Goal: Task Accomplishment & Management: Manage account settings

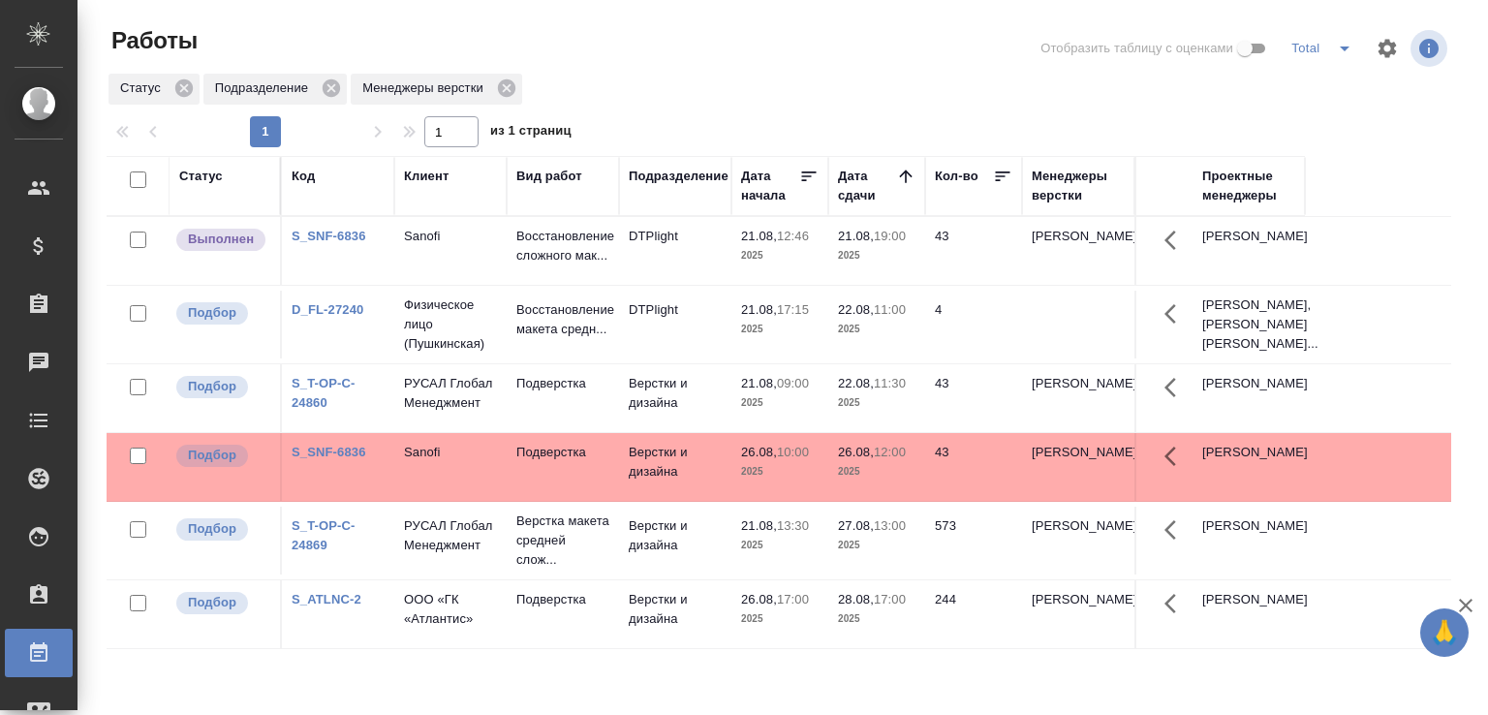
click at [439, 261] on td "Sanofi" at bounding box center [450, 251] width 112 height 68
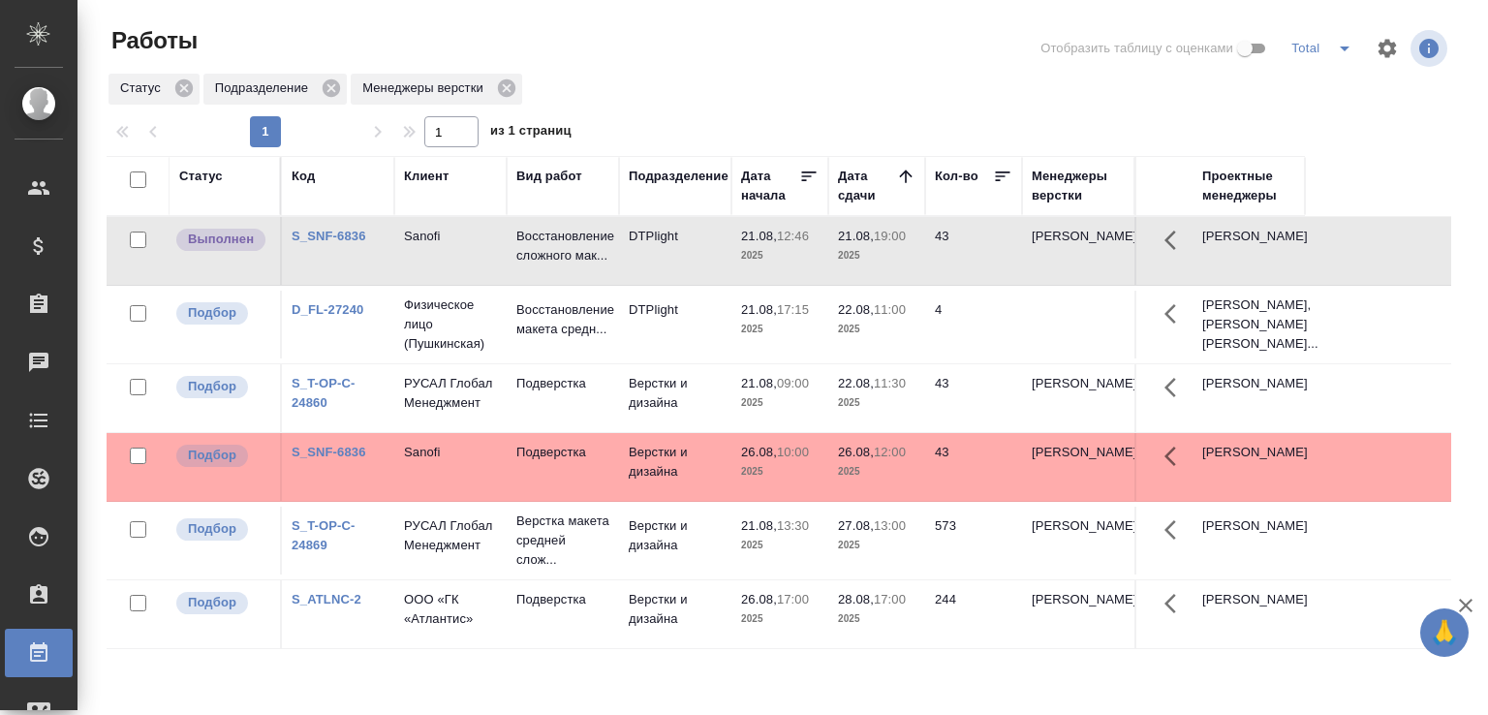
click at [439, 261] on td "Sanofi" at bounding box center [450, 251] width 112 height 68
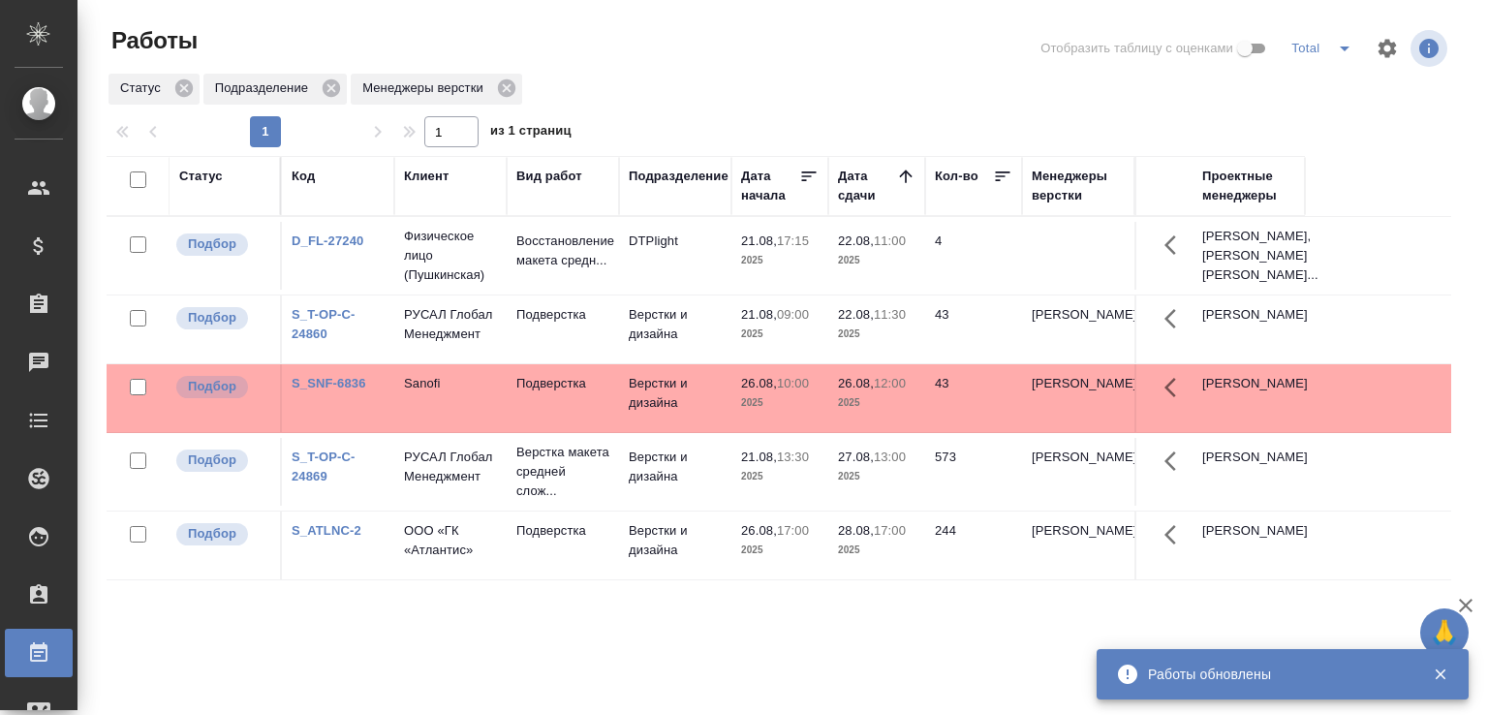
click at [733, 290] on td "26.08, 10:00 2025" at bounding box center [779, 256] width 97 height 68
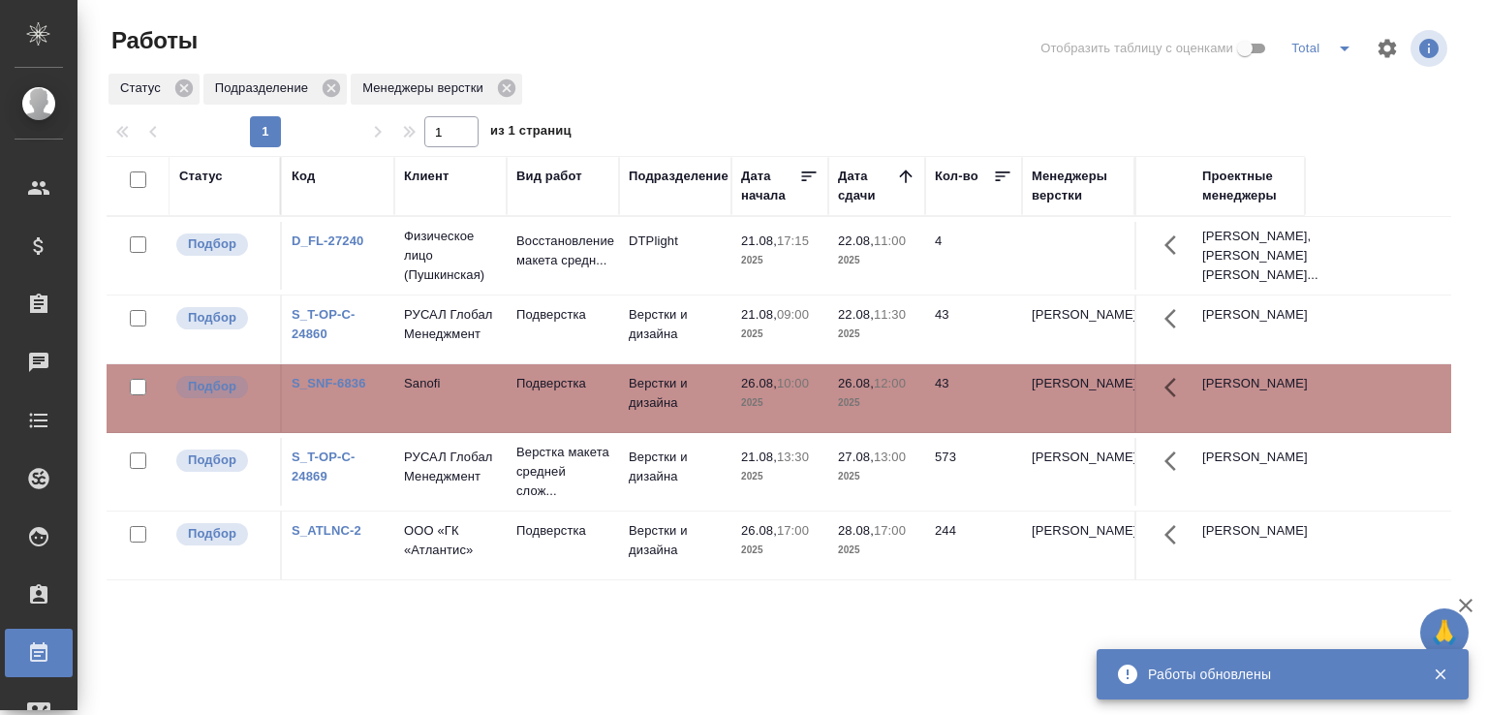
click at [733, 290] on td "26.08, 10:00 2025" at bounding box center [779, 256] width 97 height 68
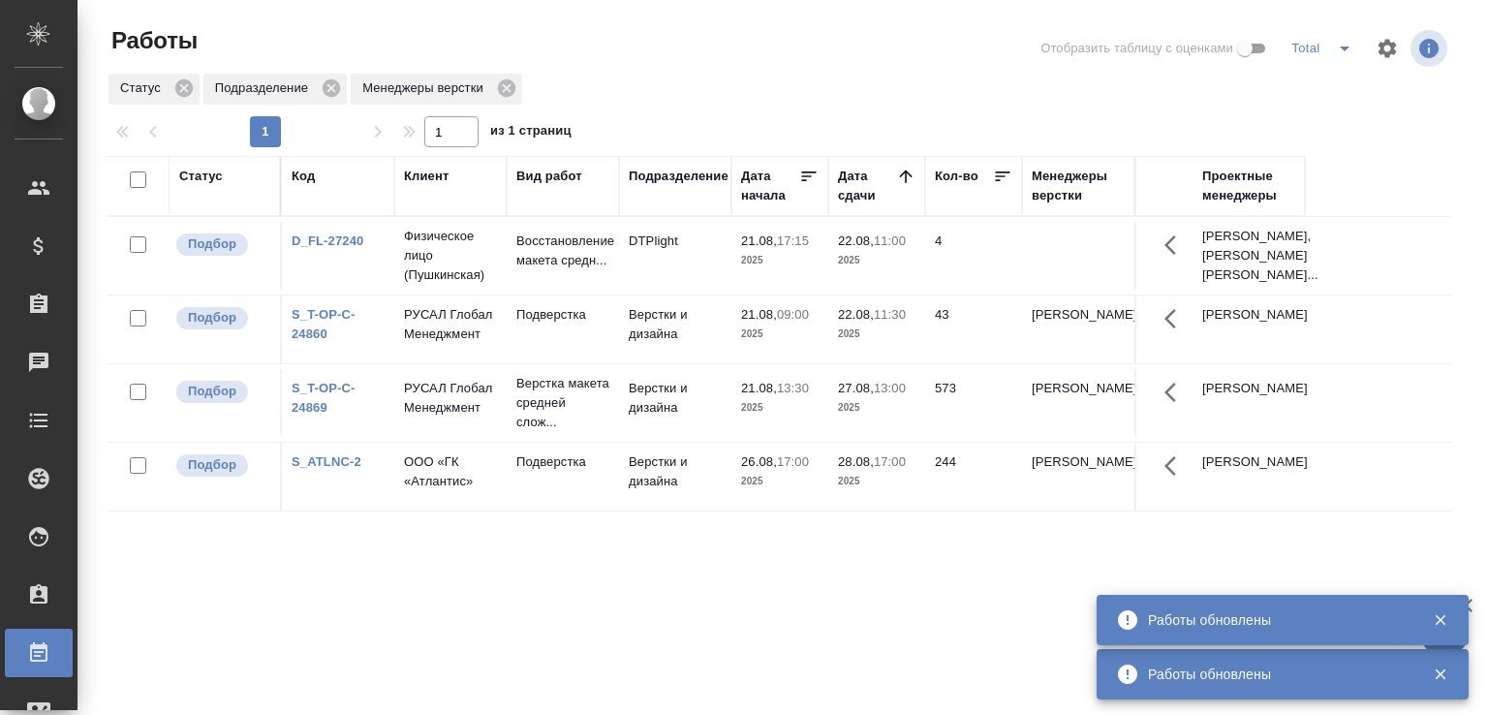
click at [628, 47] on div at bounding box center [786, 48] width 453 height 46
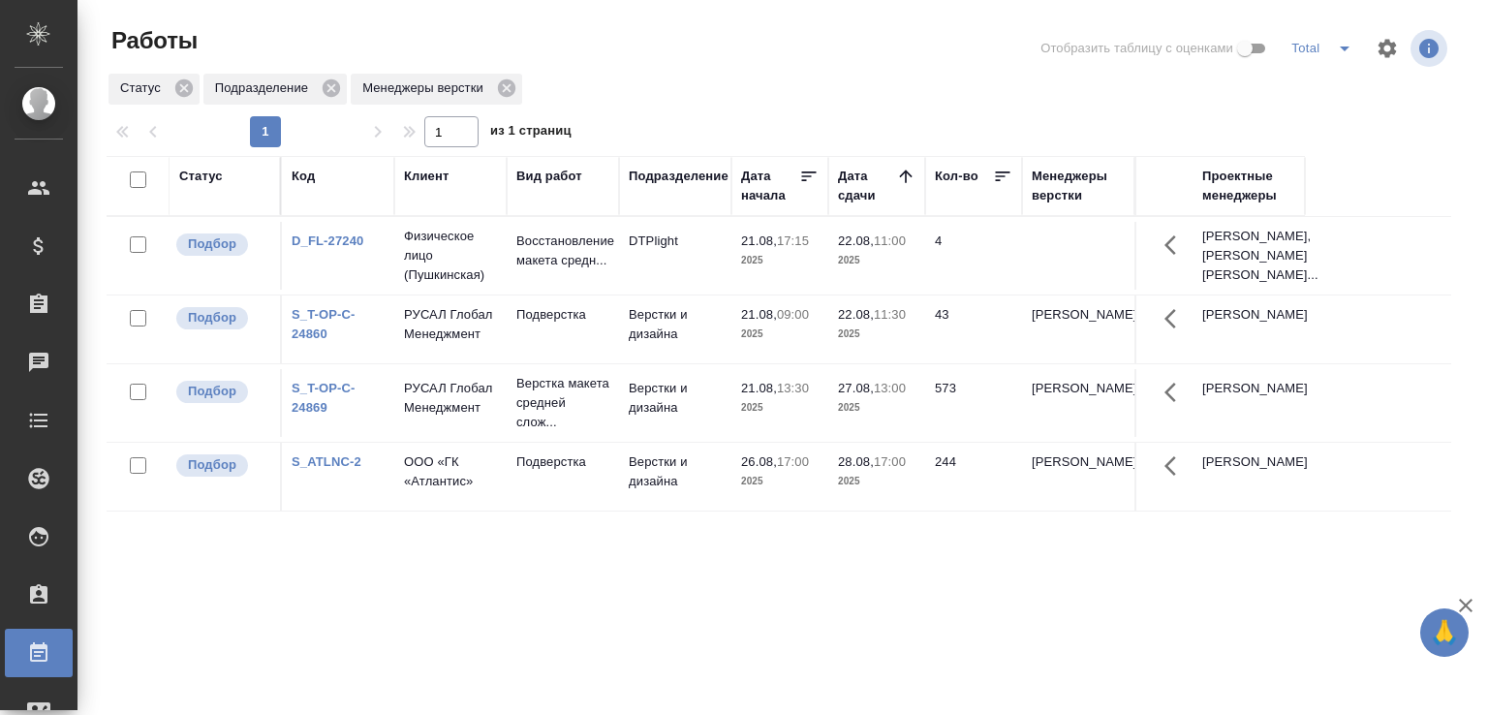
drag, startPoint x: 628, startPoint y: 47, endPoint x: 648, endPoint y: 36, distance: 23.4
click at [647, 37] on div at bounding box center [786, 48] width 453 height 46
click at [685, 81] on div "Статус Подразделение Менеджеры верстки" at bounding box center [779, 89] width 1344 height 35
click at [699, 93] on div "Статус Подразделение Менеджеры верстки" at bounding box center [779, 89] width 1344 height 35
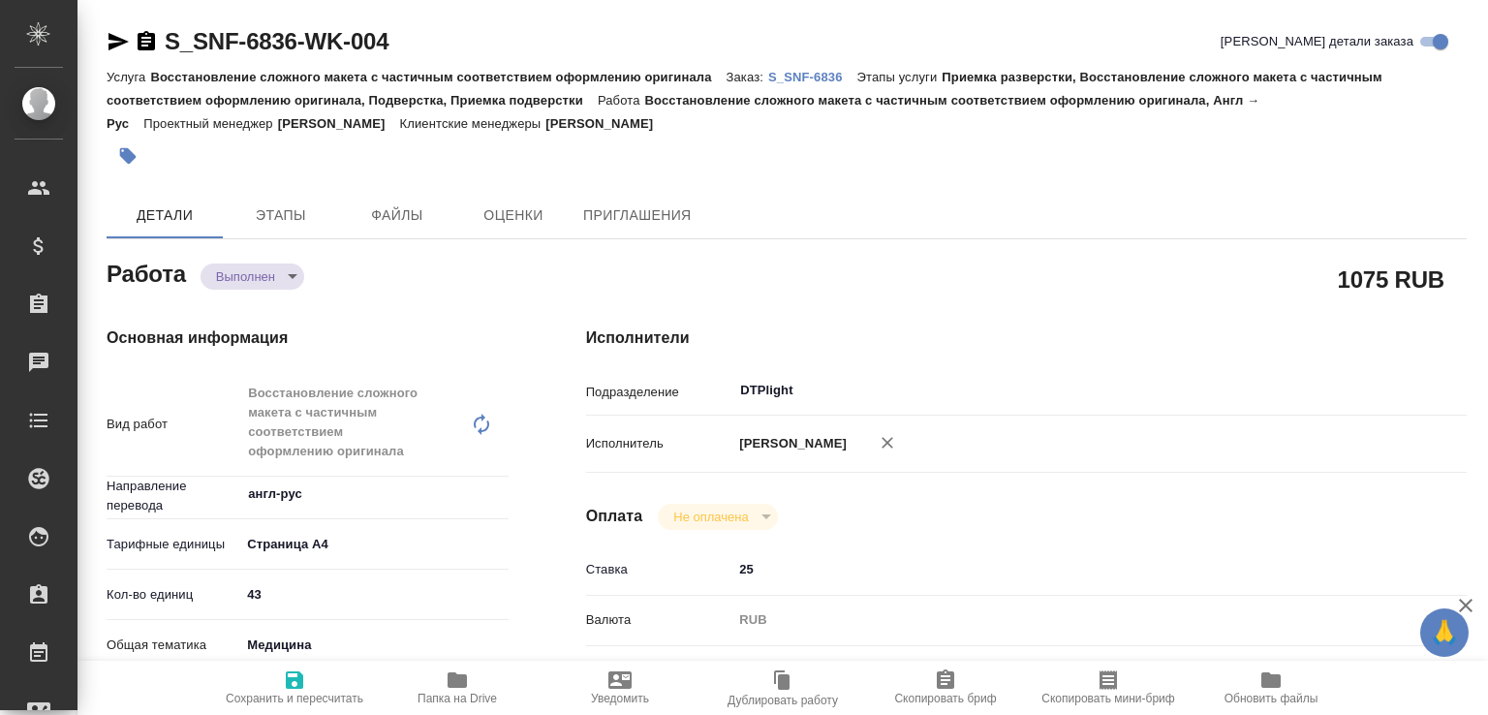
click at [273, 282] on body "🙏 .cls-1 fill:#fff; AWATERA Малофеева Екатерина e.malofeeva Клиенты Спецификаци…" at bounding box center [744, 357] width 1488 height 715
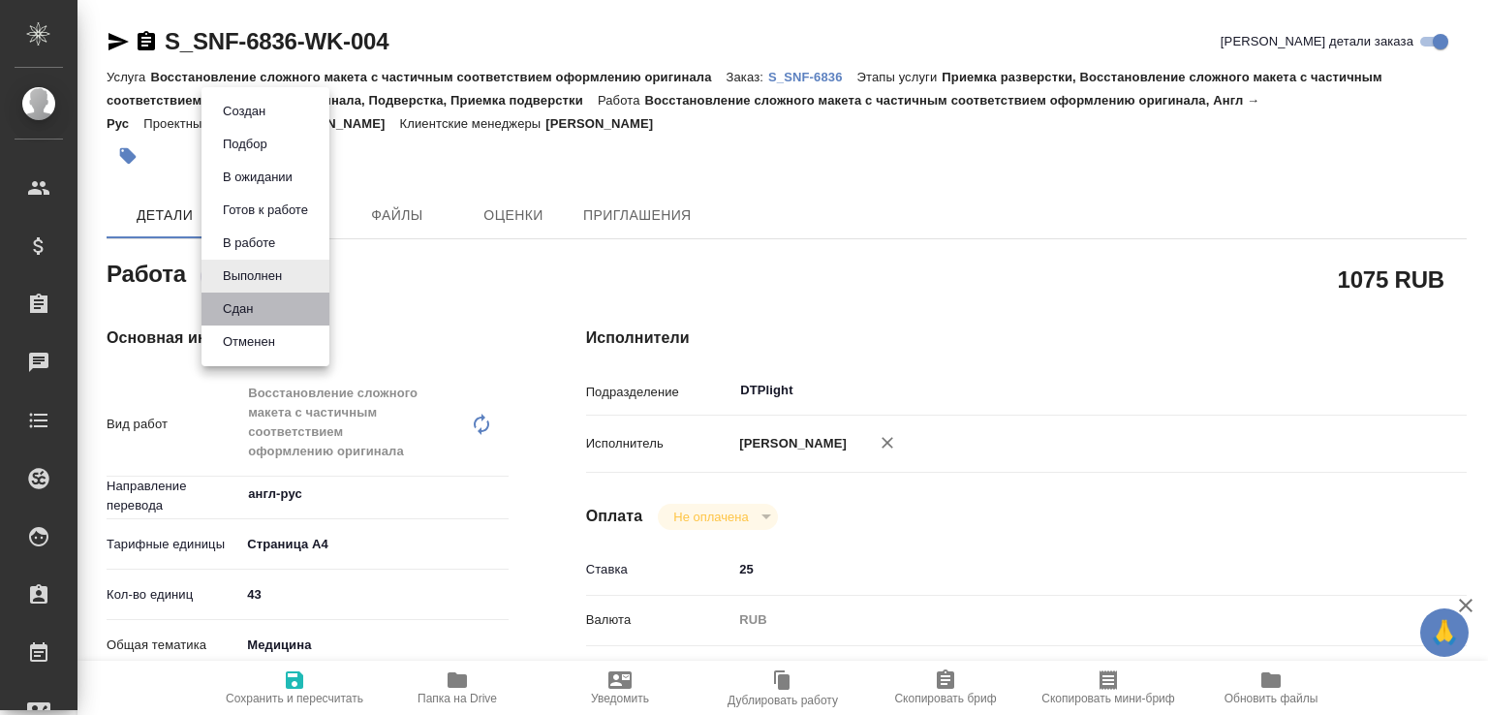
click at [263, 311] on li "Сдан" at bounding box center [265, 309] width 128 height 33
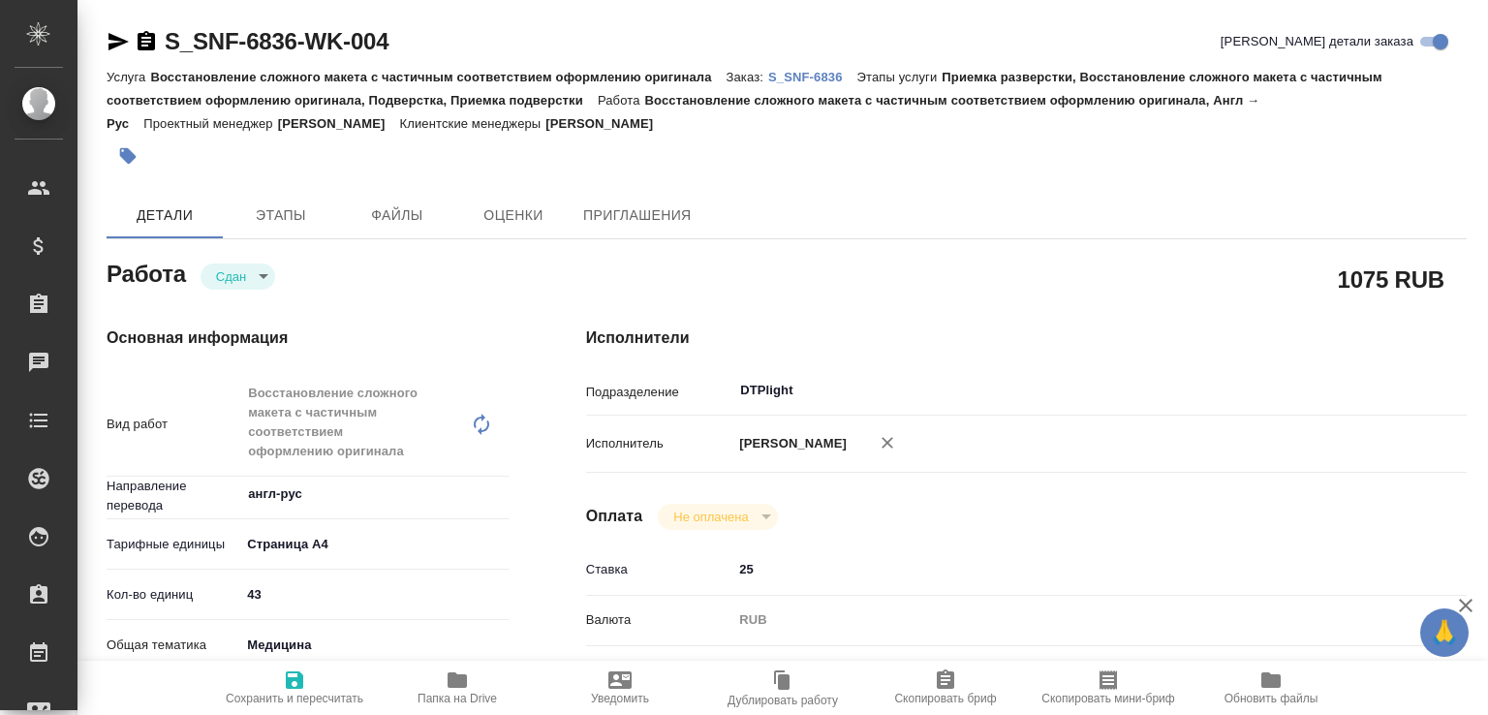
type textarea "x"
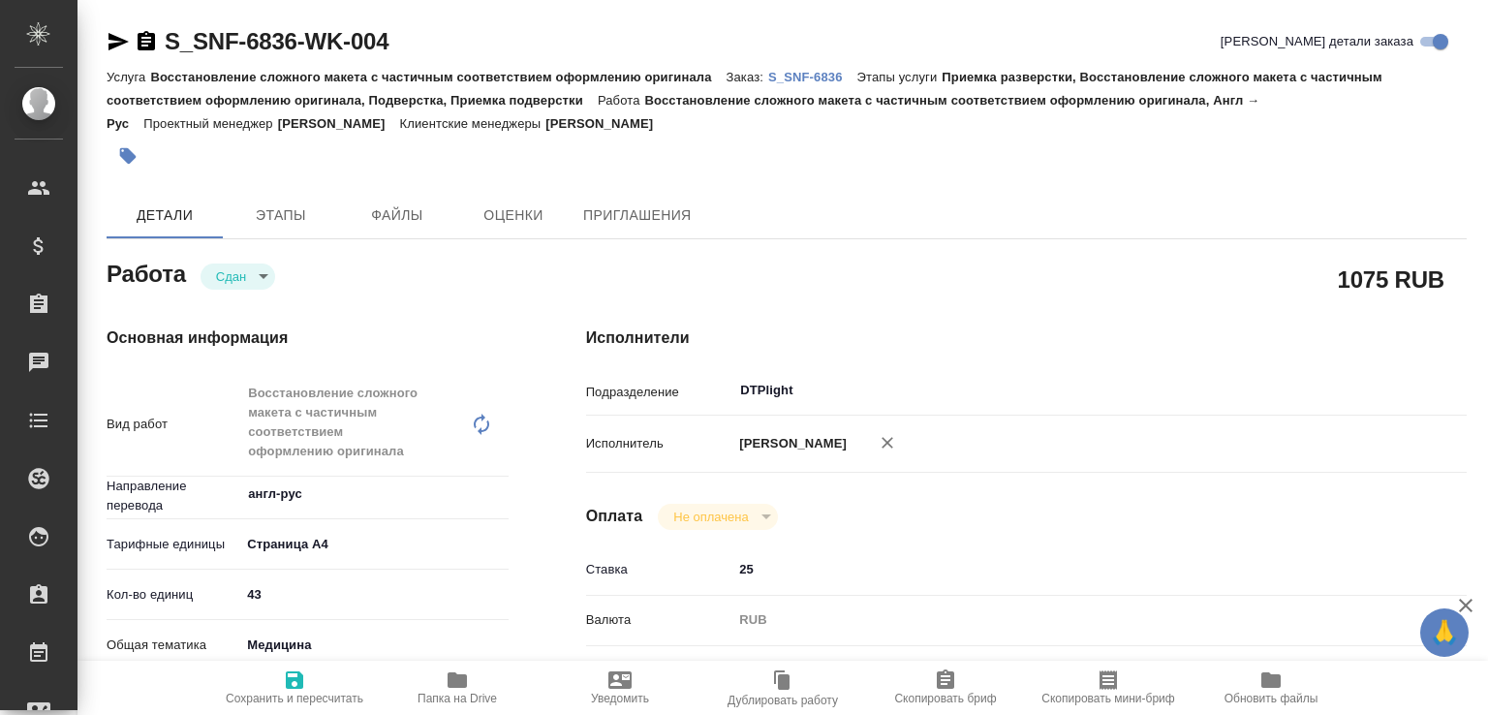
click at [484, 698] on span "Папка на Drive" at bounding box center [456, 699] width 79 height 14
type textarea "x"
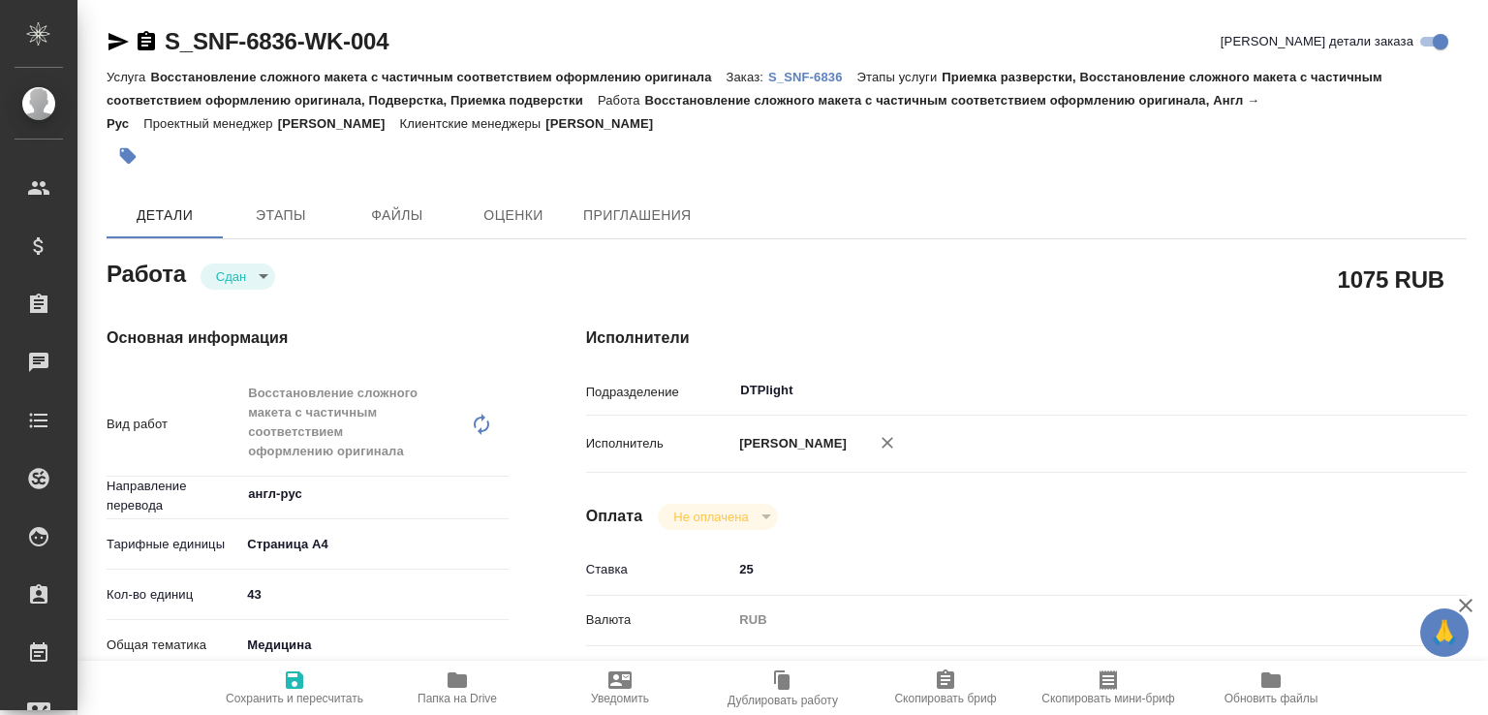
type textarea "x"
click at [804, 76] on p "S_SNF-6836" at bounding box center [812, 77] width 89 height 15
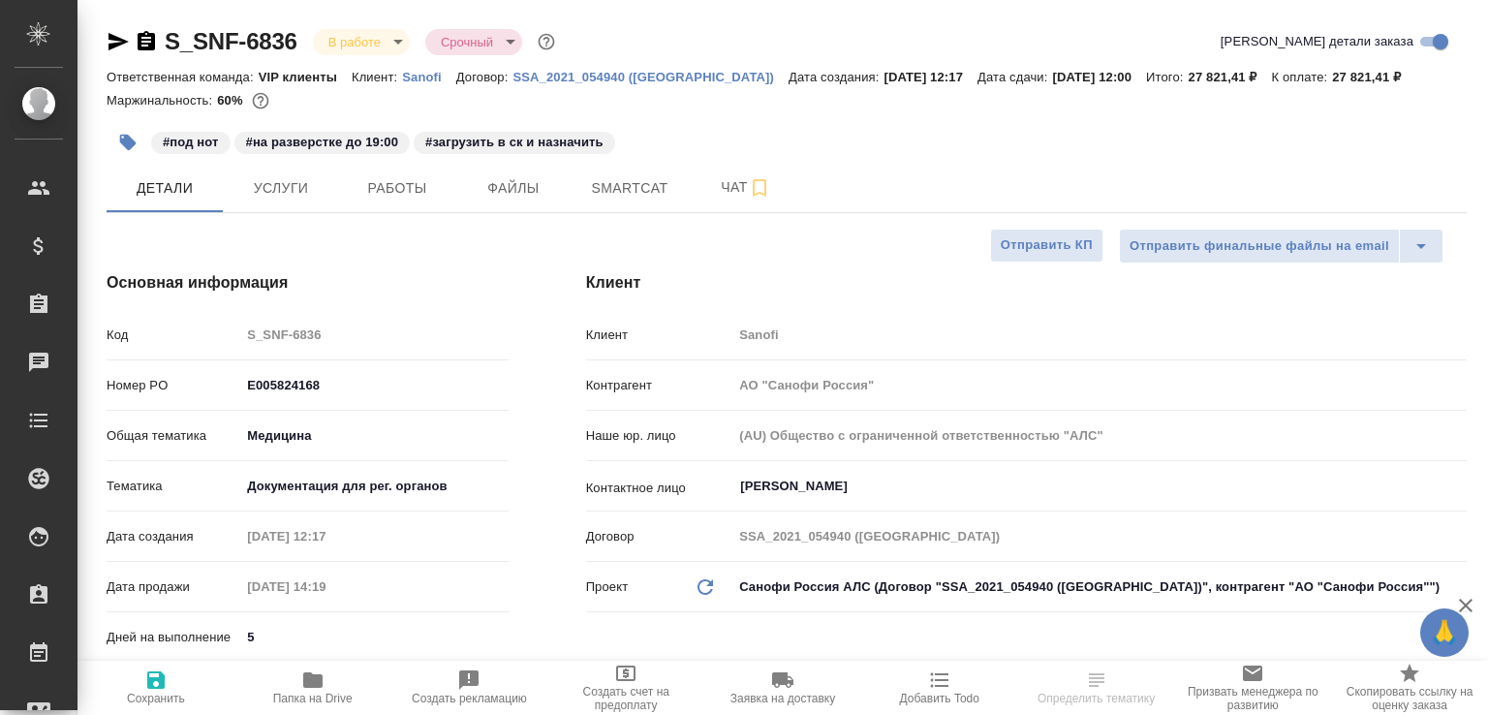
select select "RU"
type input "Горшкова Валентина"
type input "Комаров Роман"
click at [724, 197] on span "Чат" at bounding box center [745, 187] width 93 height 24
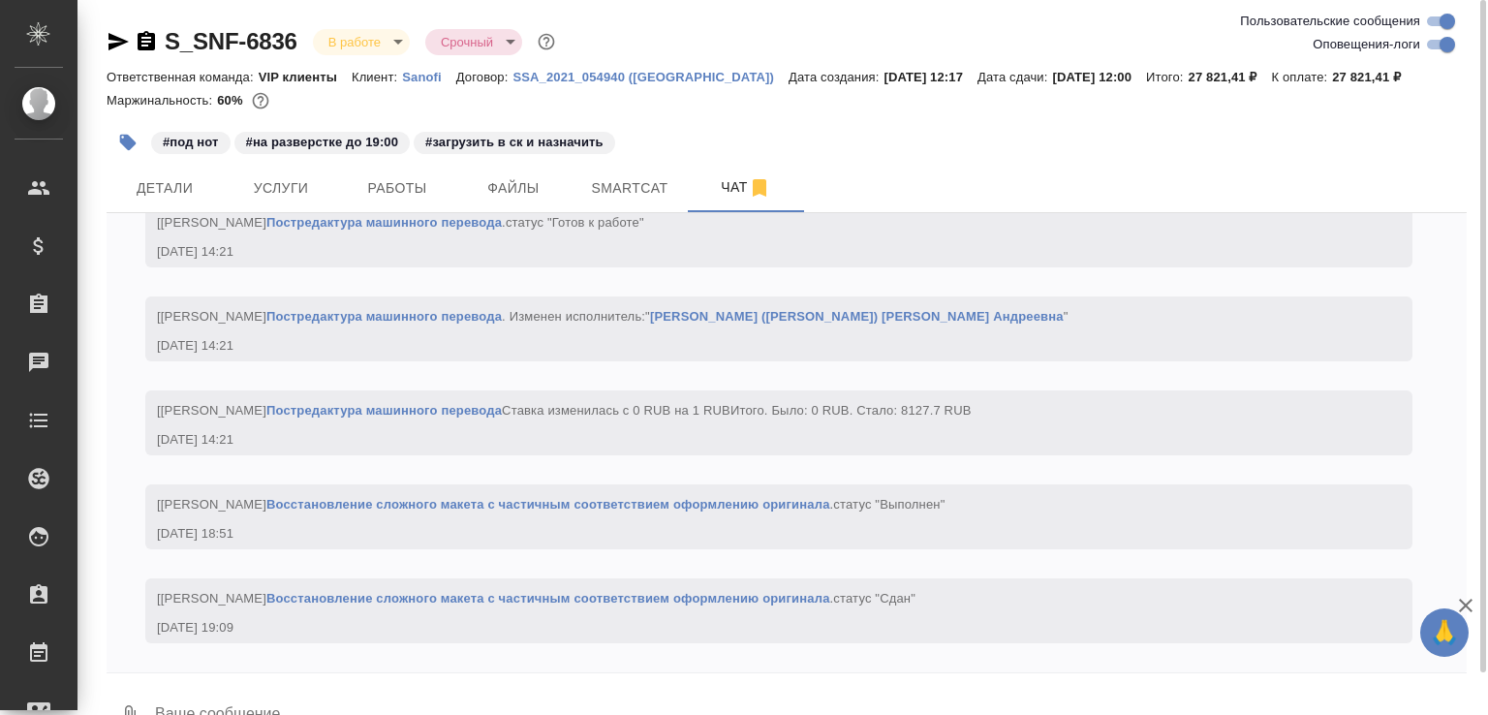
click at [223, 683] on textarea at bounding box center [809, 716] width 1313 height 66
paste textarea "https://drive.awatera.com/apps/files/files/10163474?dir=/Shares/Sanofi/Orders/S…"
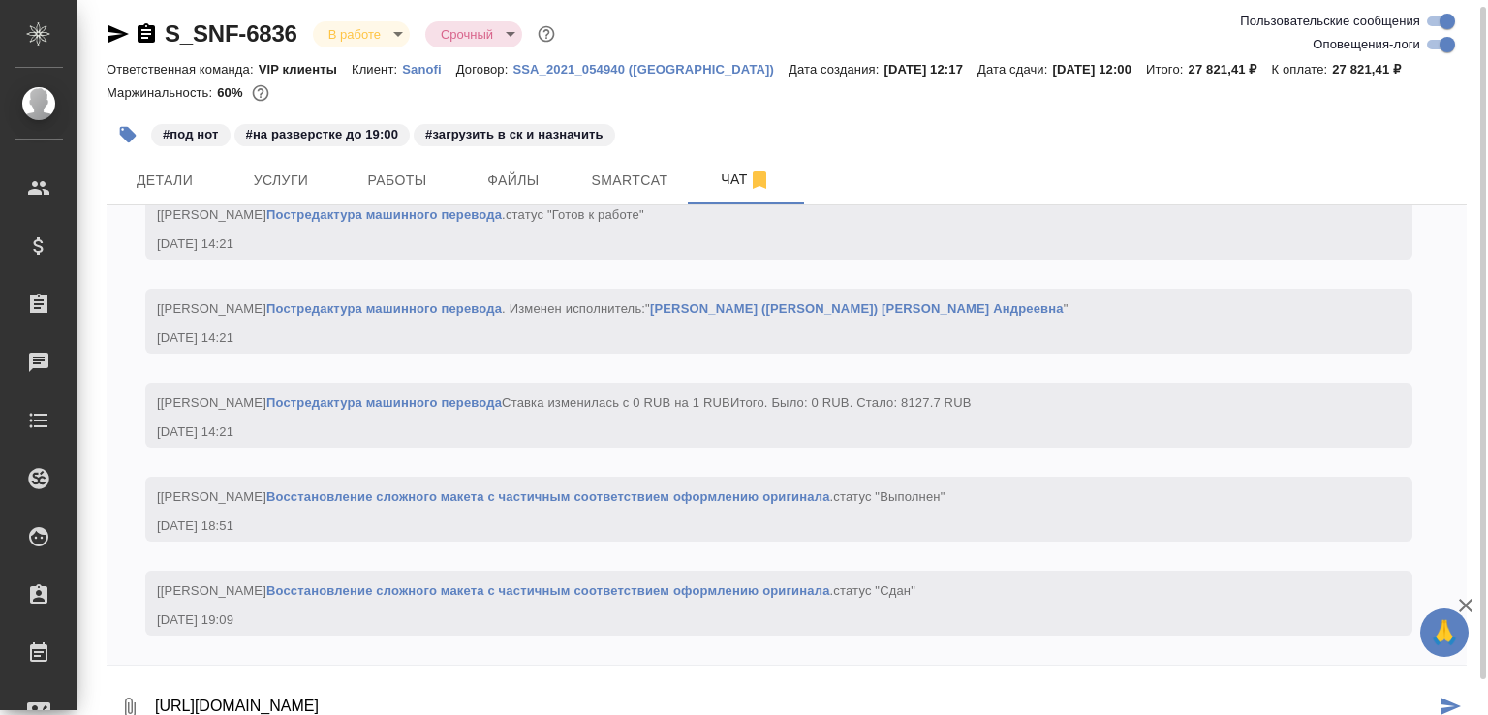
type textarea "https://drive.awatera.com/apps/files/files/10163474?dir=/Shares/Sanofi/Orders/S…"
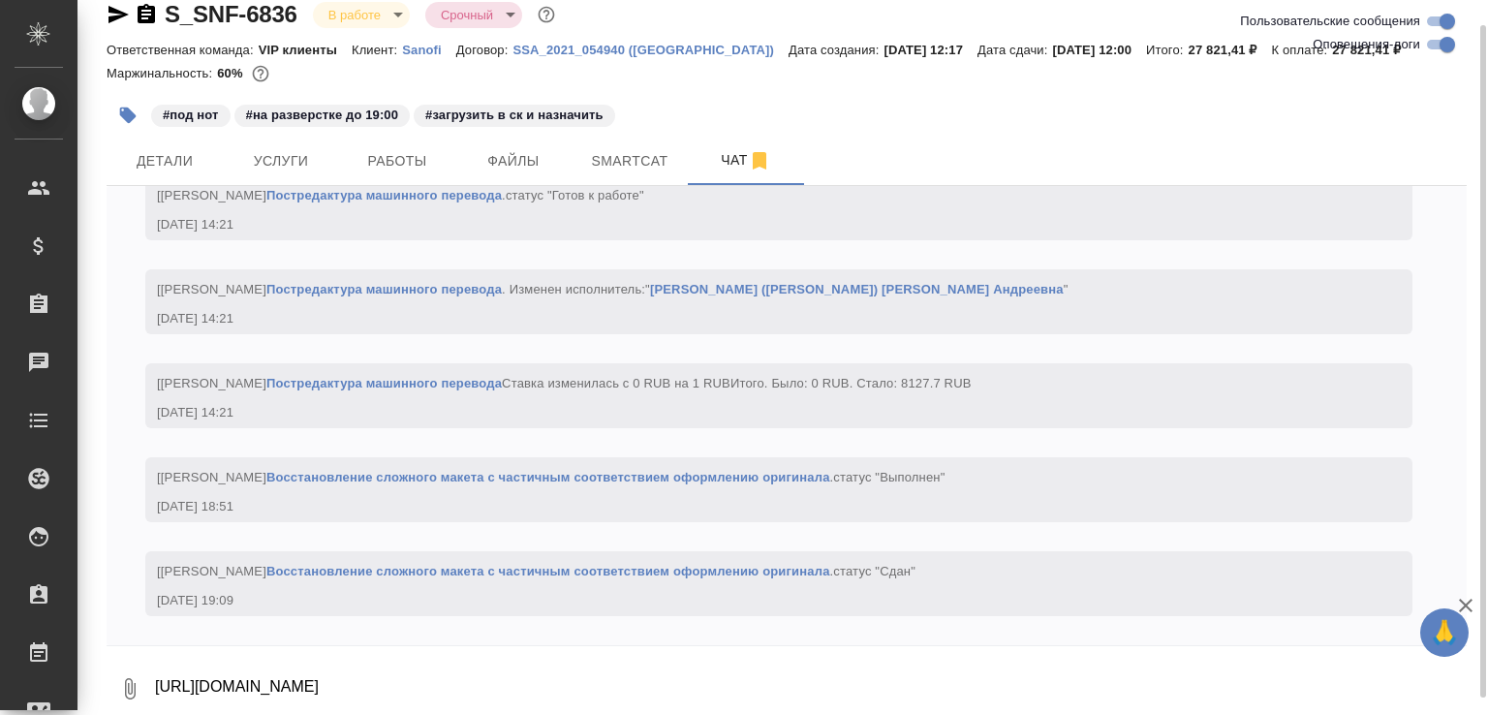
scroll to position [4870, 0]
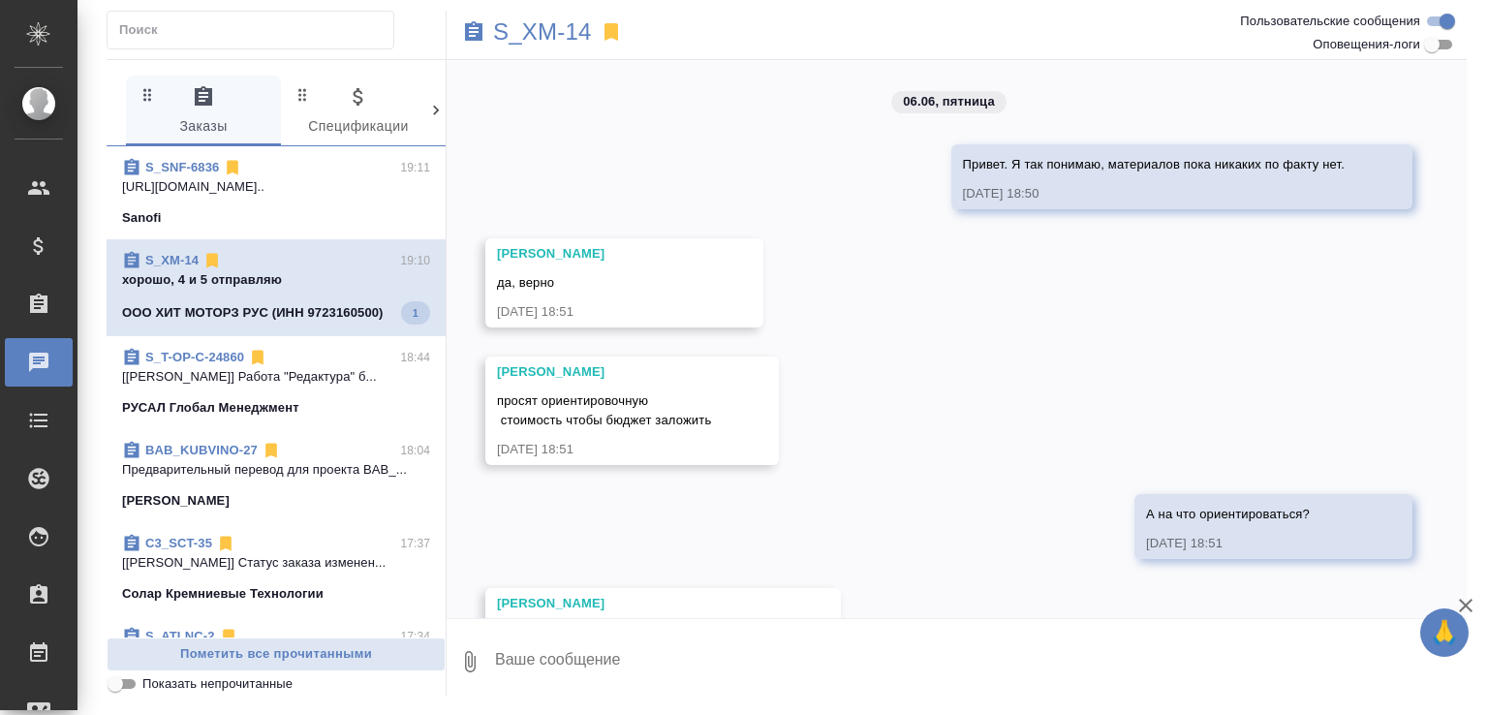
scroll to position [17478, 0]
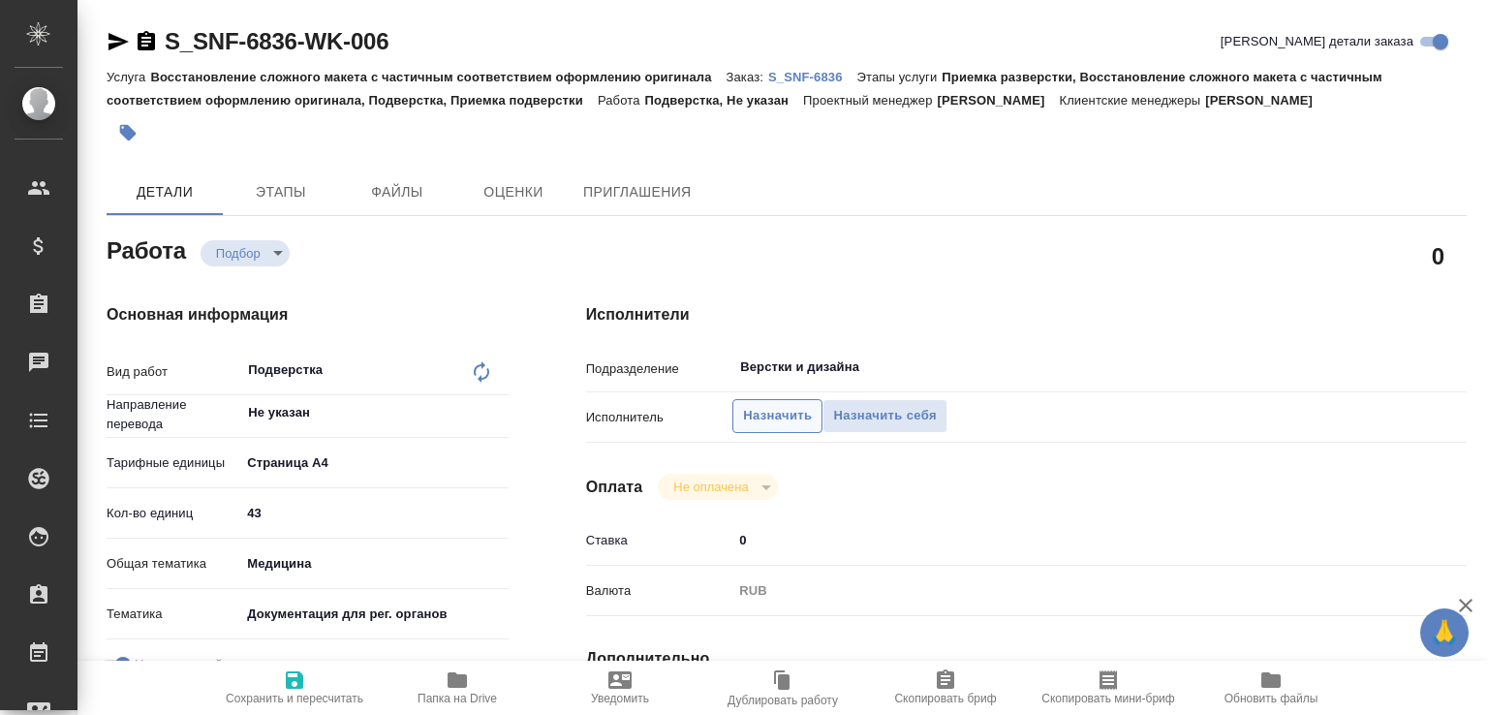
click at [791, 411] on span "Назначить" at bounding box center [777, 416] width 69 height 22
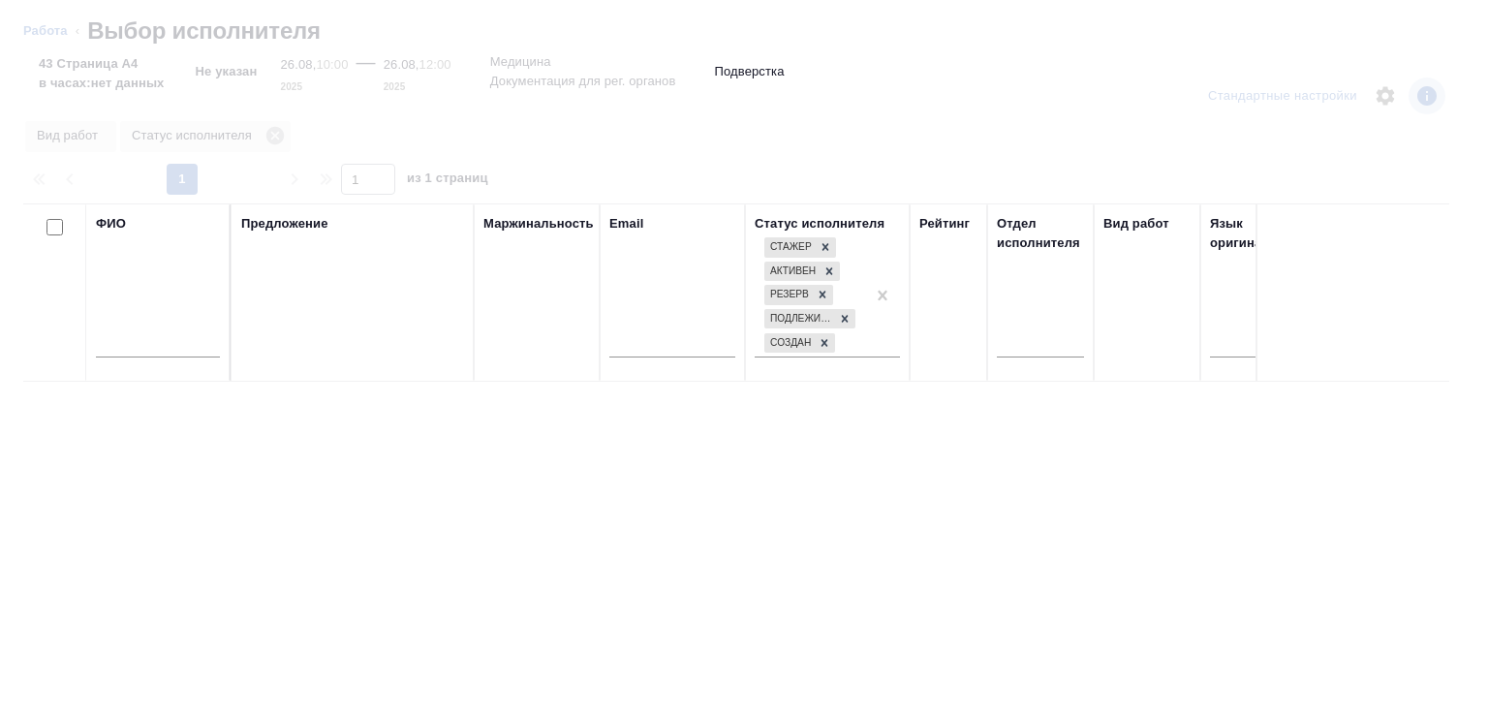
click at [155, 344] on input "text" at bounding box center [158, 345] width 124 height 24
type input "а"
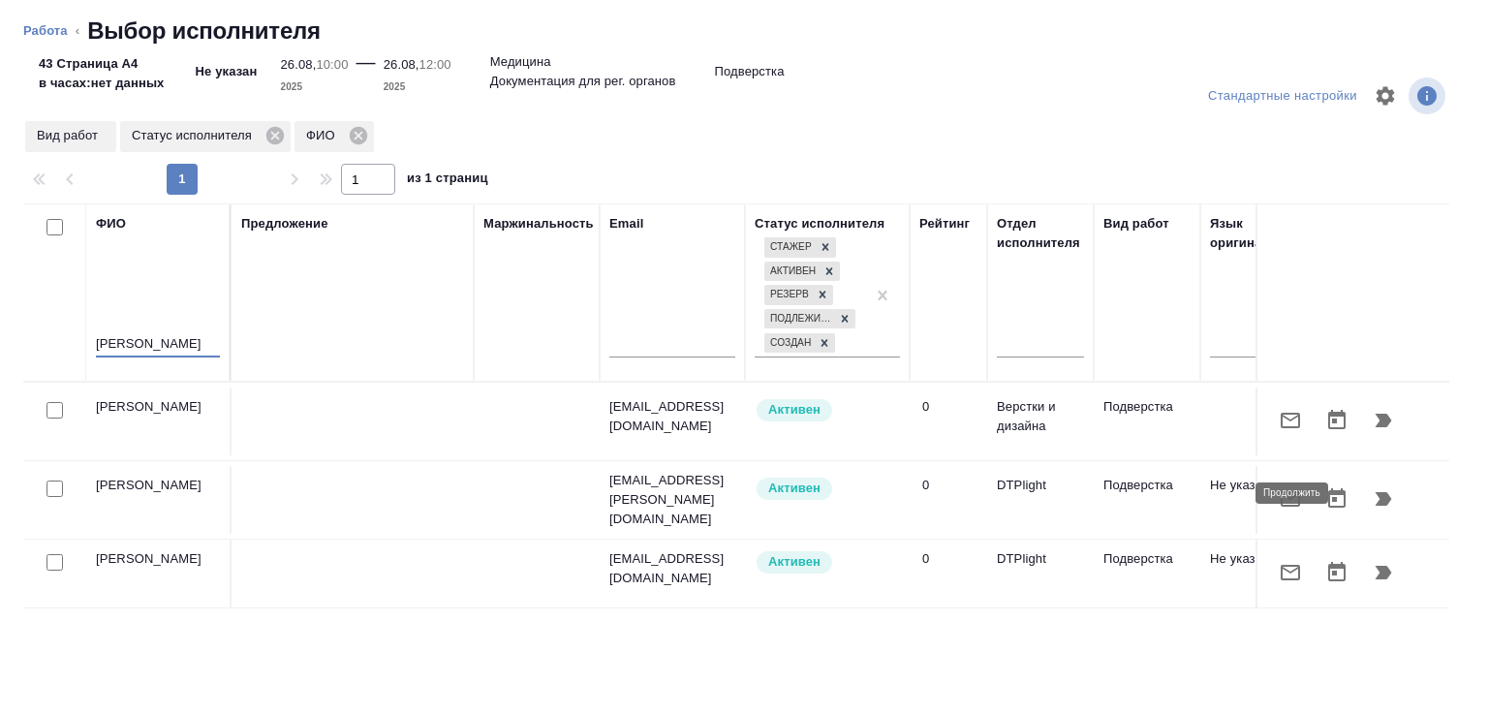
type input "василь"
click at [1376, 498] on icon "button" at bounding box center [1383, 498] width 23 height 23
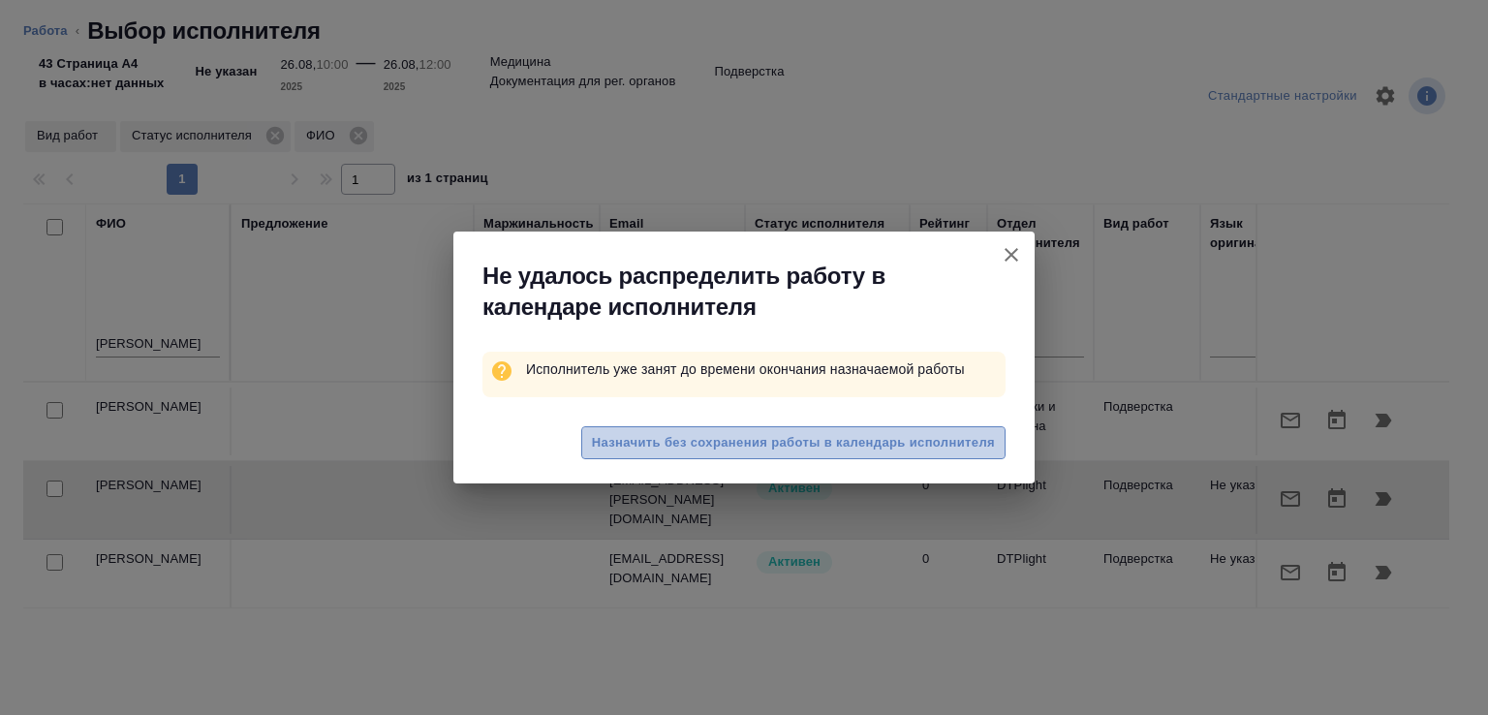
click at [635, 442] on span "Назначить без сохранения работы в календарь исполнителя" at bounding box center [793, 443] width 403 height 22
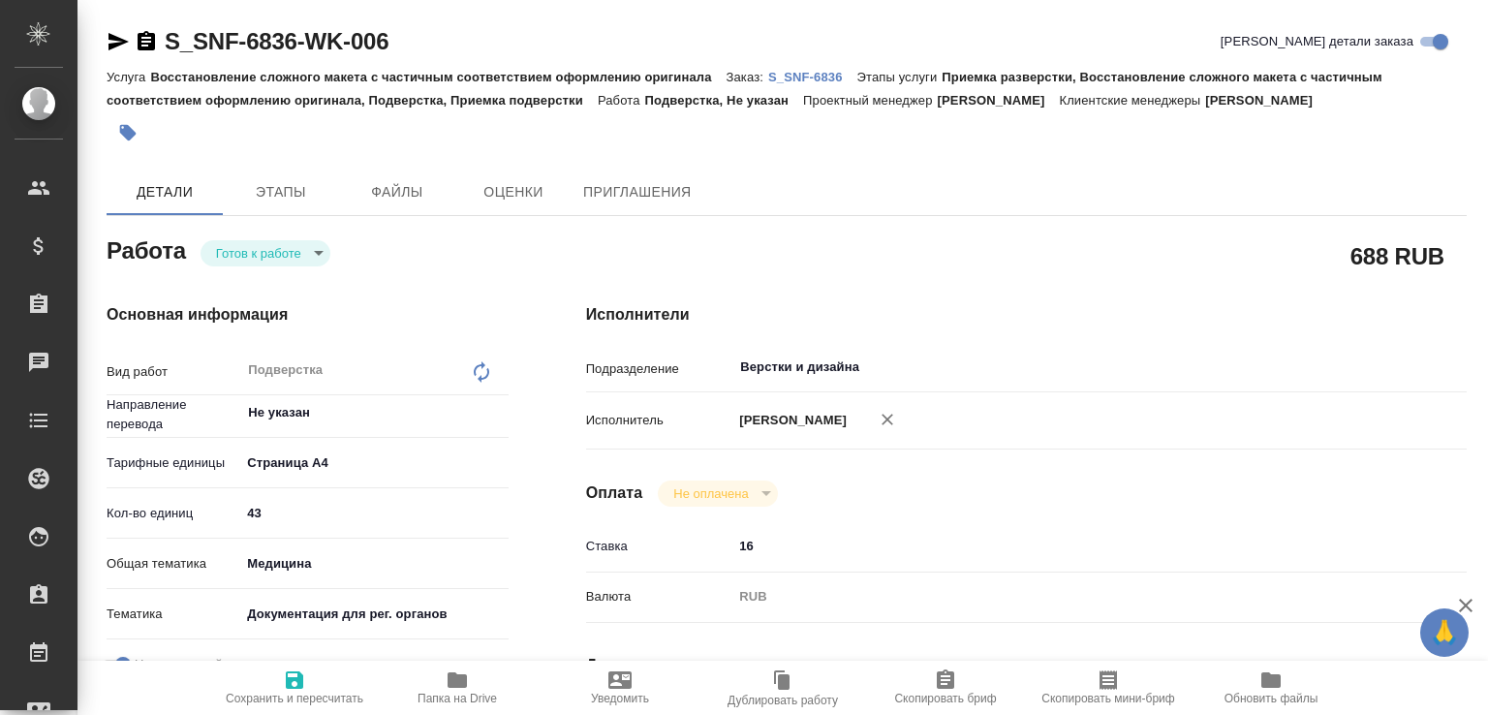
type textarea "x"
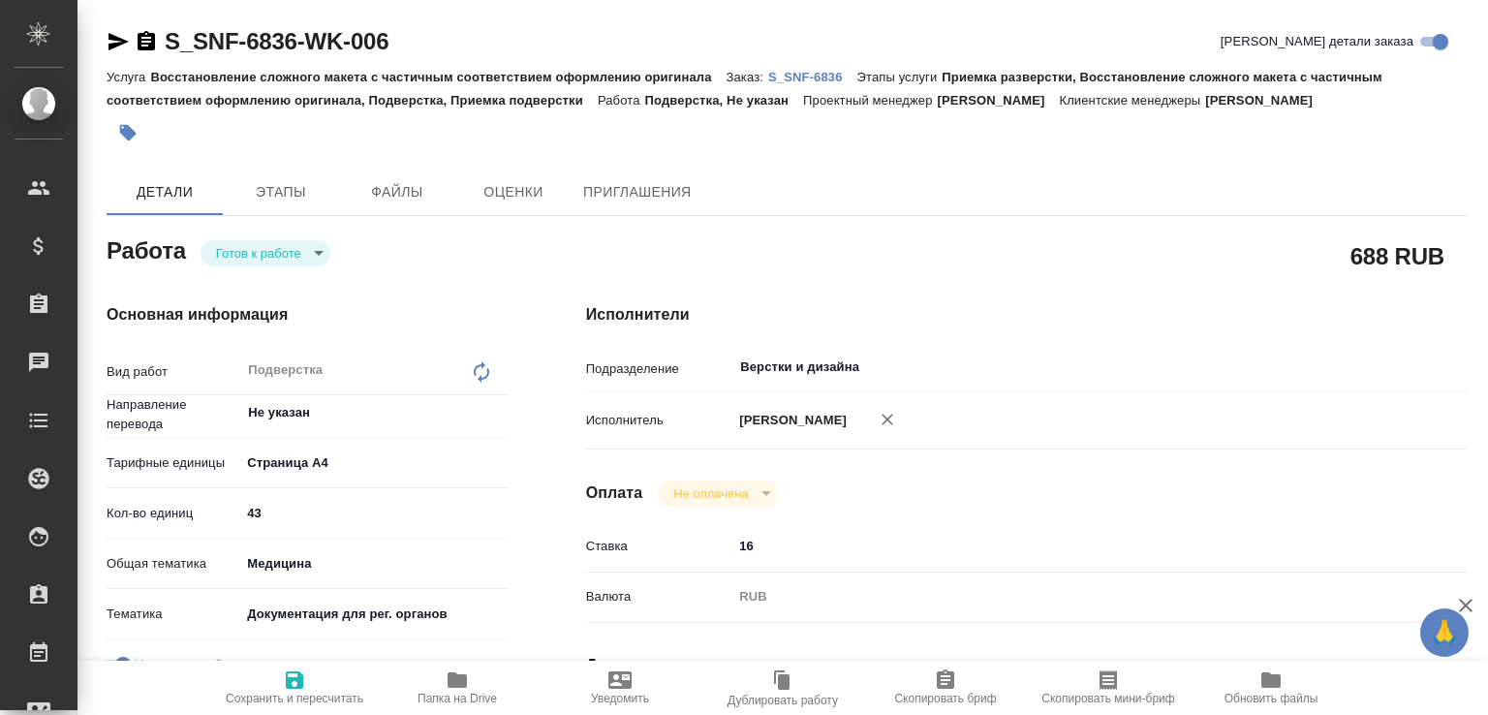
type textarea "x"
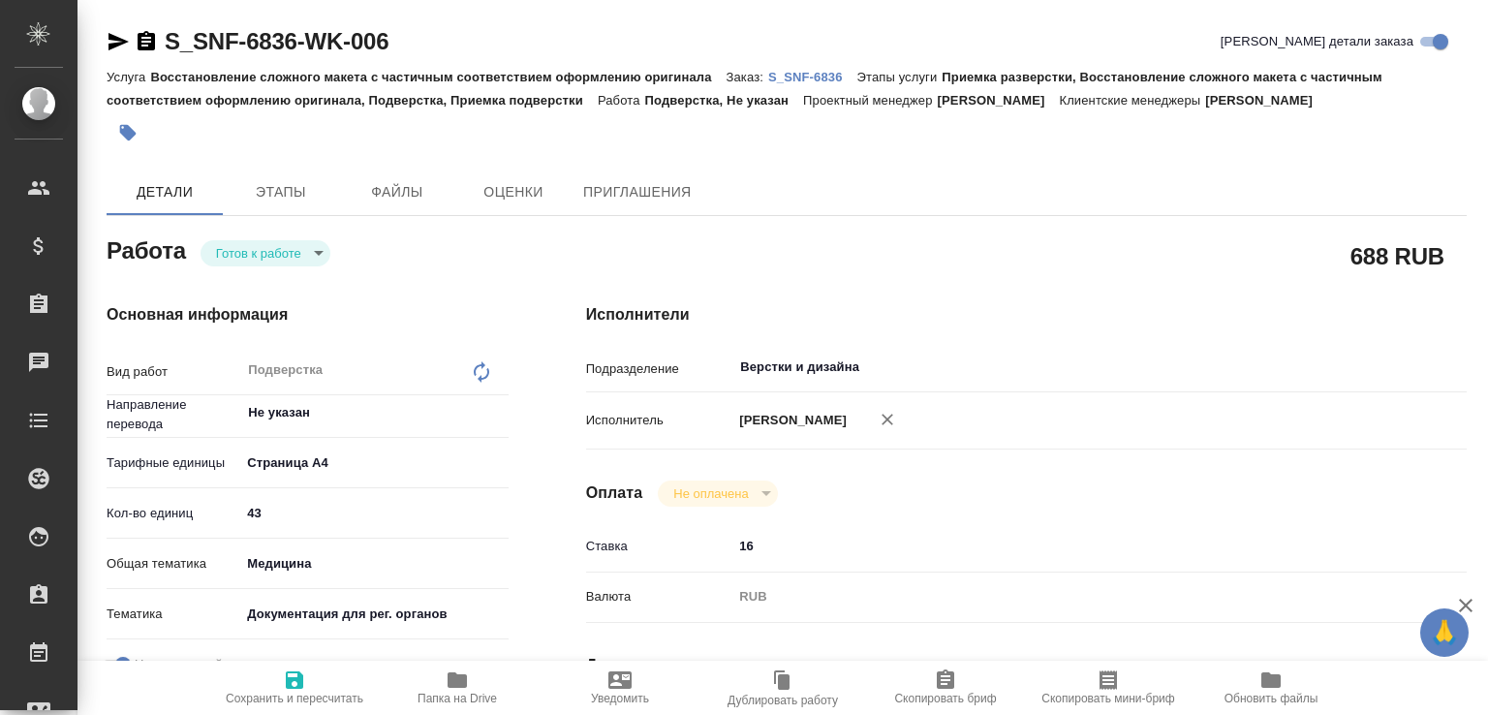
click at [279, 241] on body "🙏 .cls-1 fill:#fff; AWATERA Малофеева Екатерина e.malofeeva Клиенты Спецификаци…" at bounding box center [744, 357] width 1488 height 715
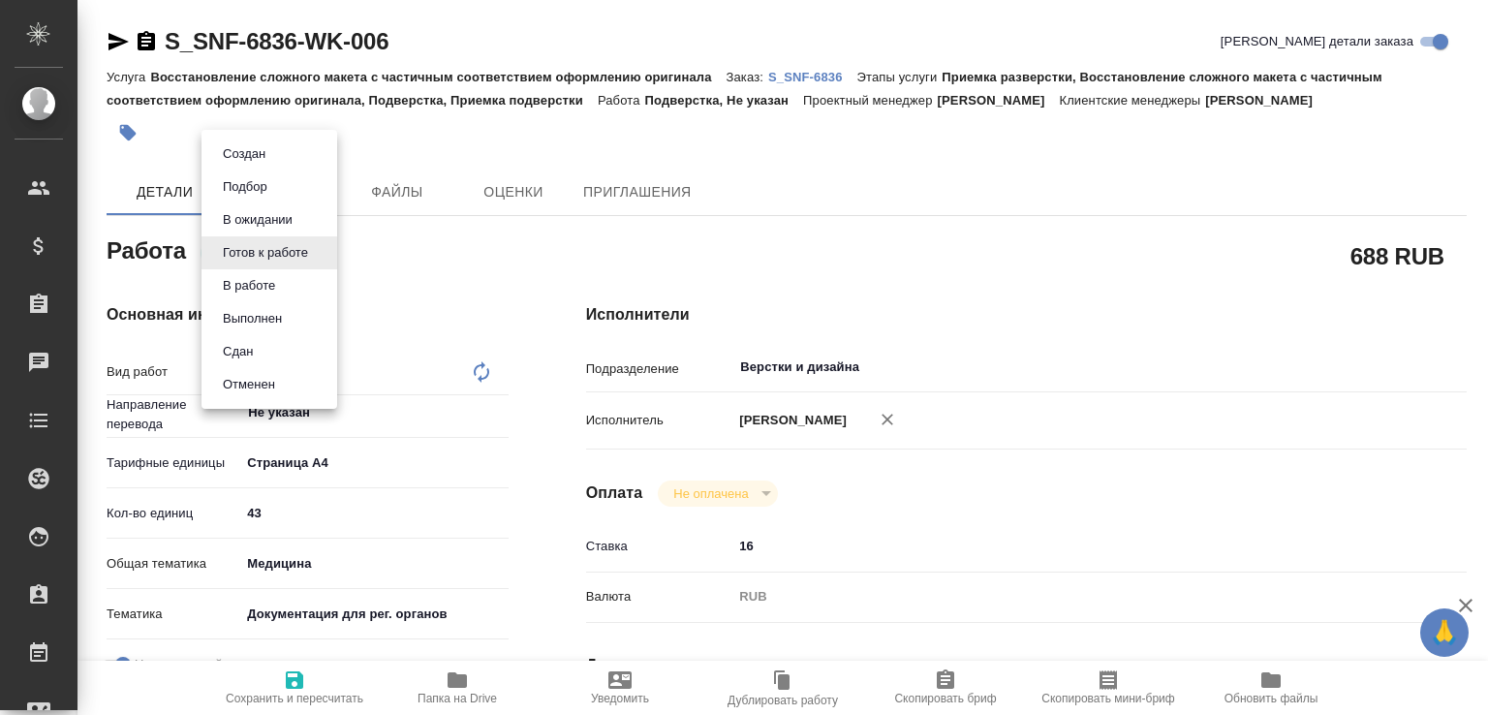
type textarea "x"
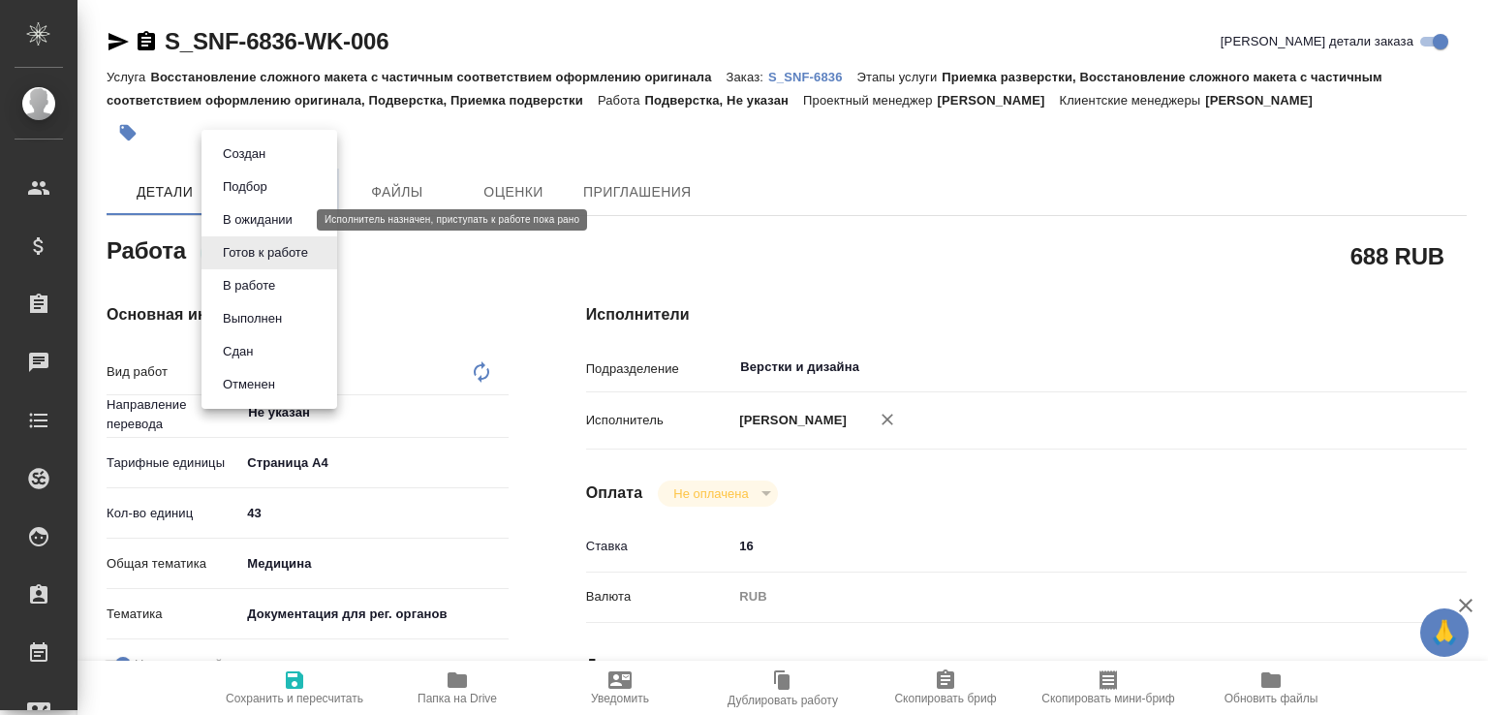
click at [274, 214] on button "В ожидании" at bounding box center [257, 219] width 81 height 21
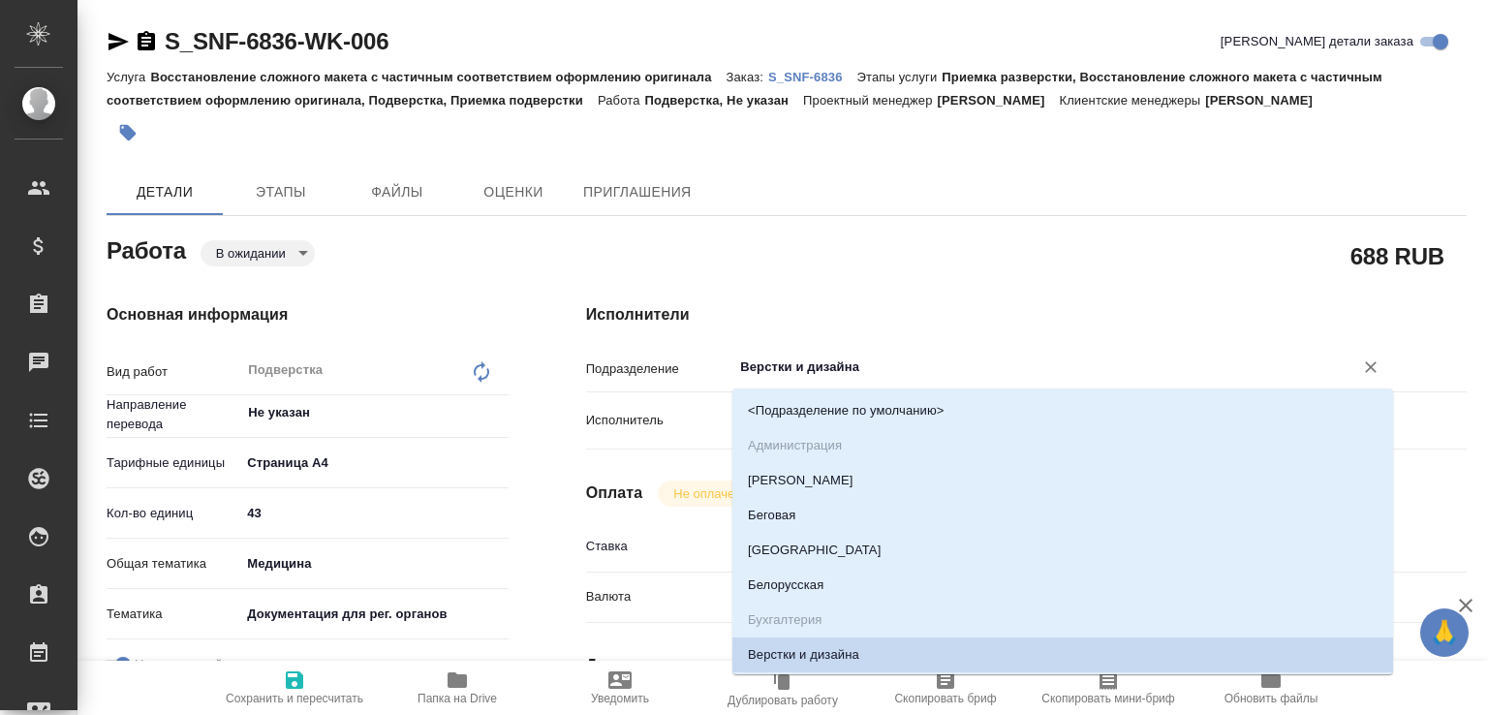
click at [776, 368] on input "Верстки и дизайна" at bounding box center [1030, 366] width 584 height 23
type textarea "x"
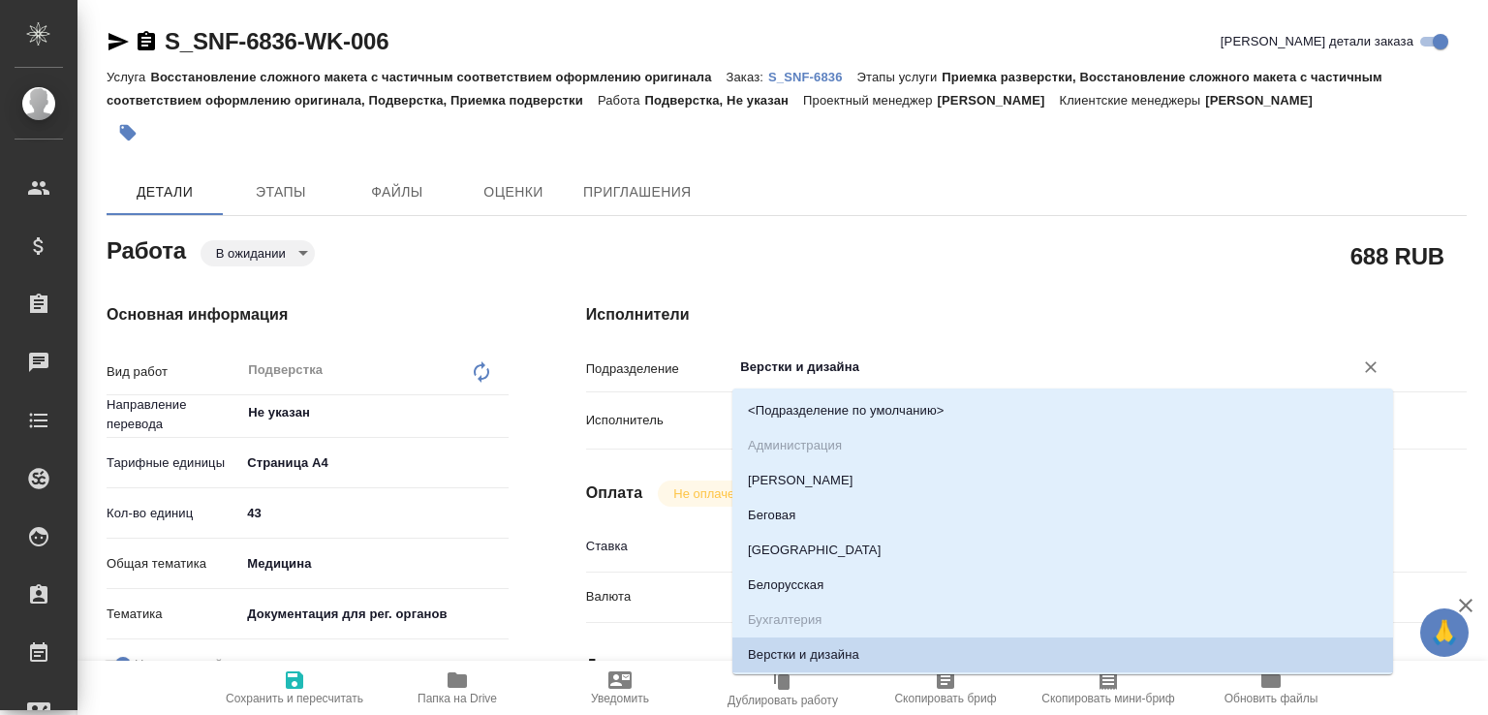
type textarea "x"
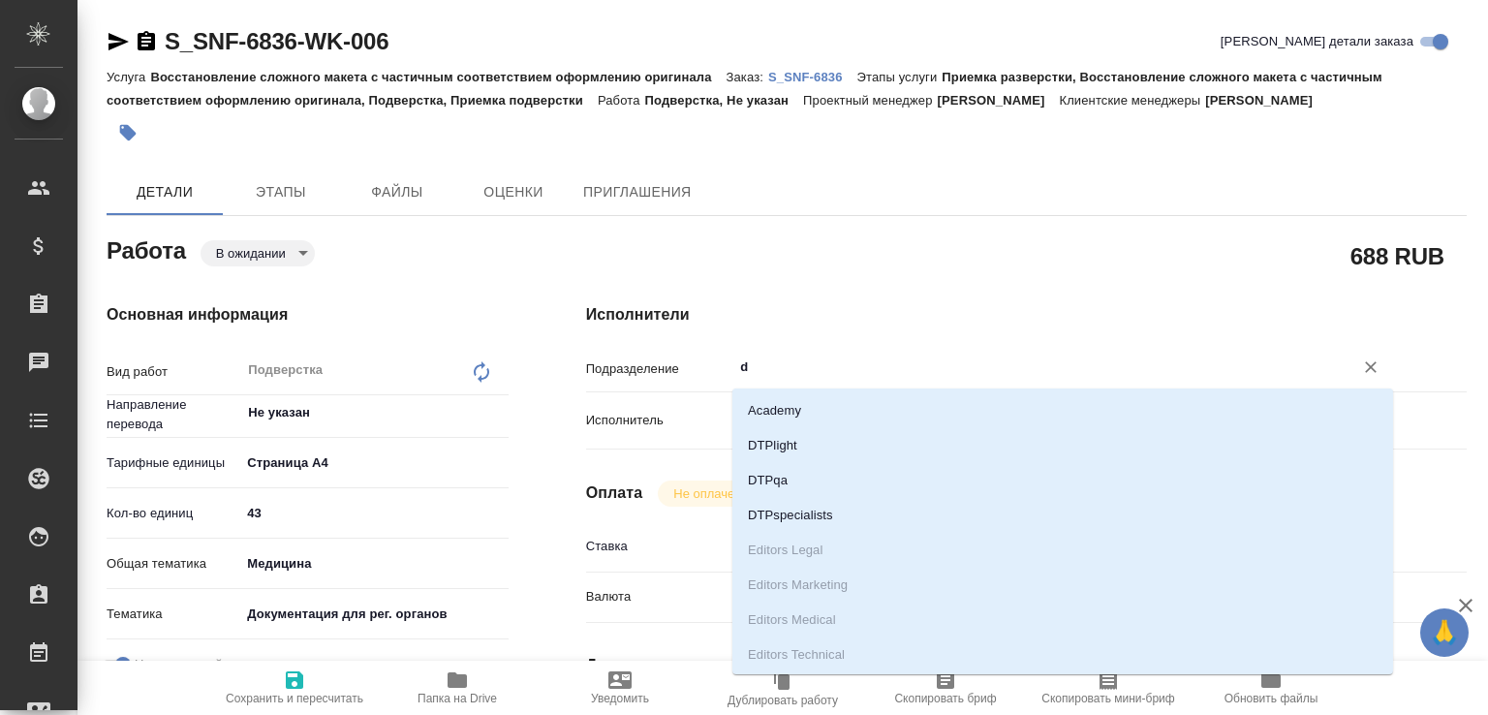
type input "dt"
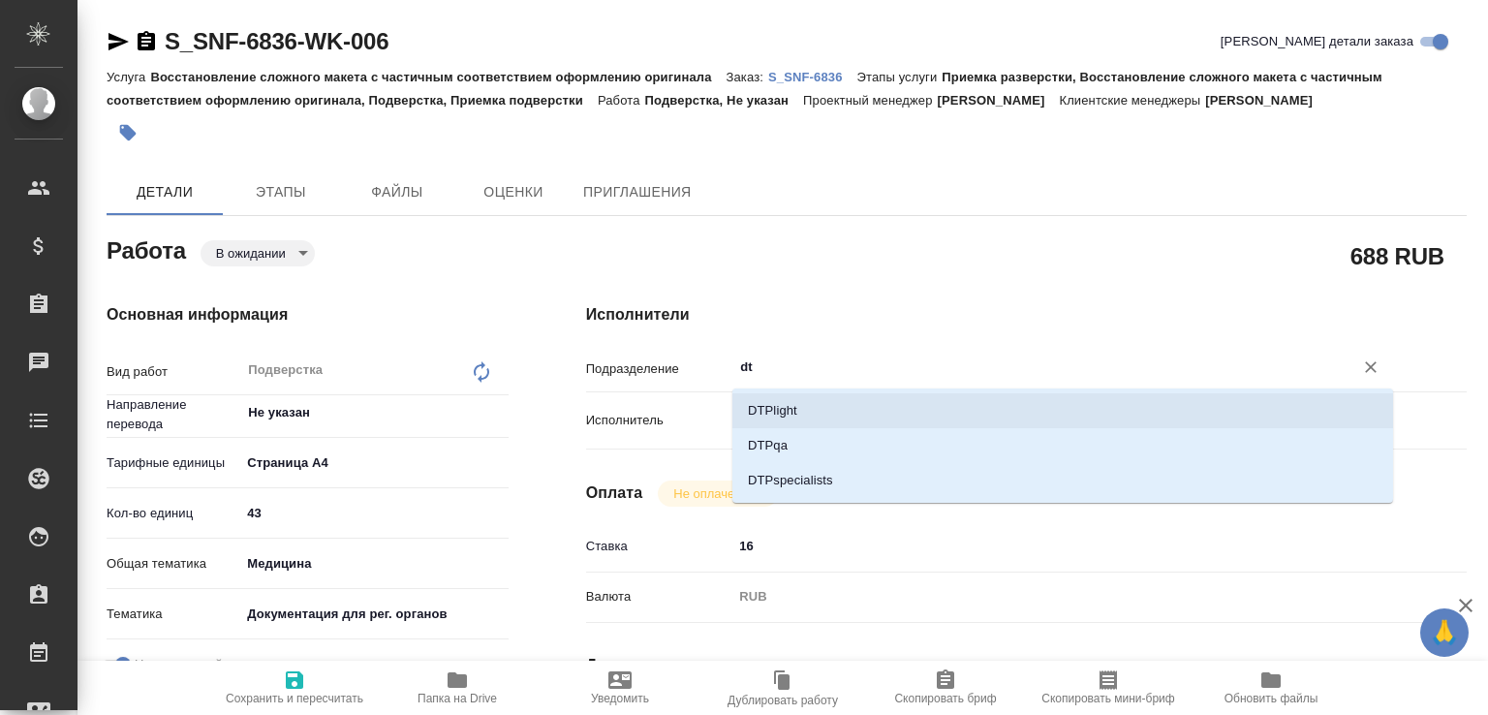
click at [773, 403] on li "DTPlight" at bounding box center [1062, 410] width 661 height 35
type textarea "x"
type input "DTPlight"
type textarea "x"
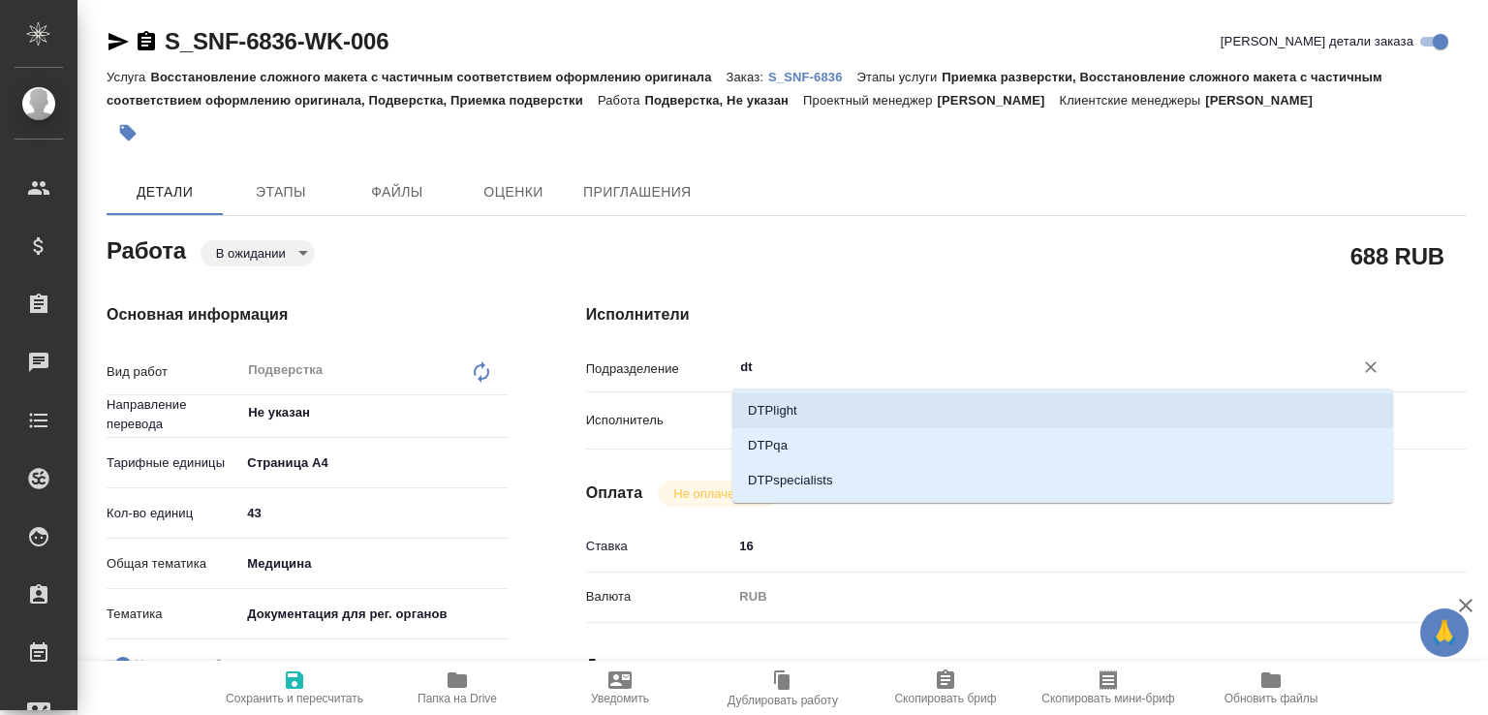
type textarea "x"
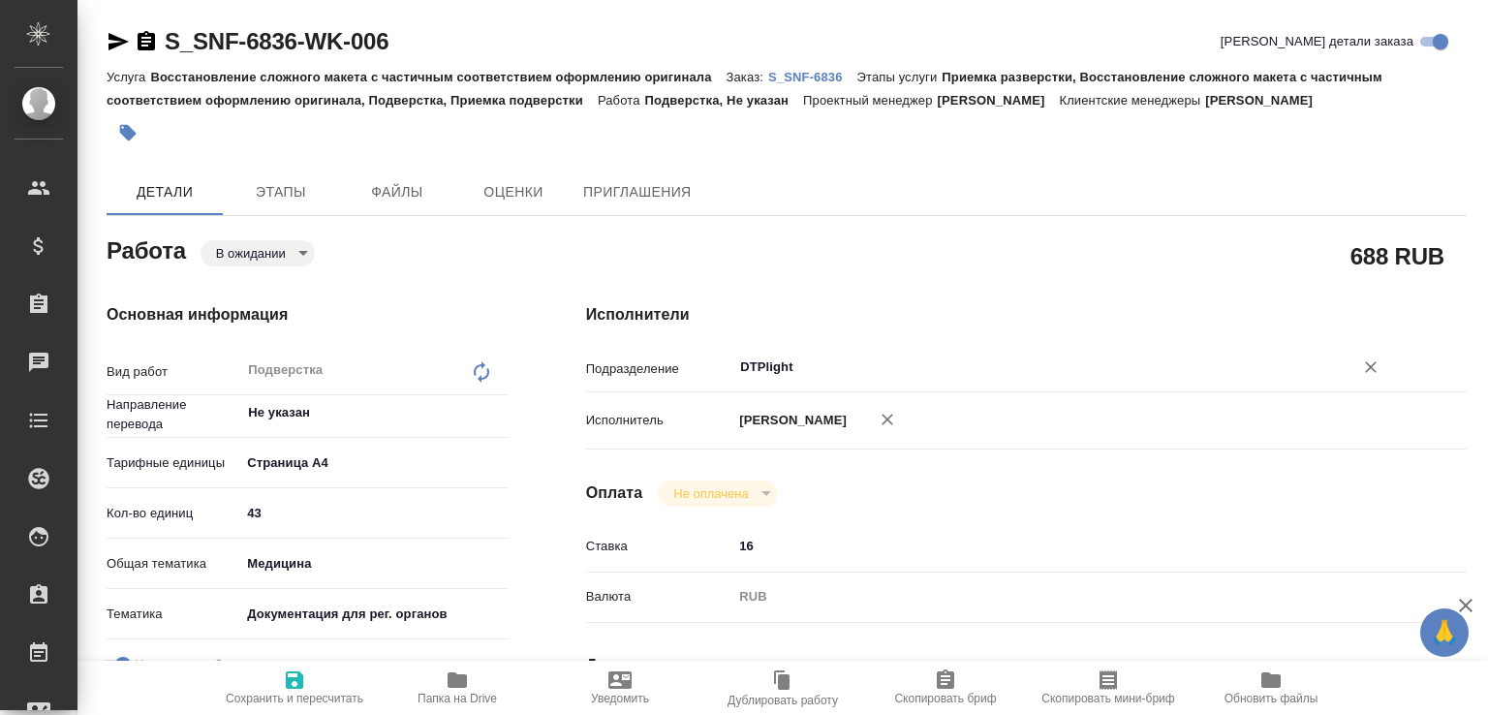
type input "DTPlight"
click at [306, 698] on span "Сохранить и пересчитать" at bounding box center [295, 699] width 138 height 14
type textarea "x"
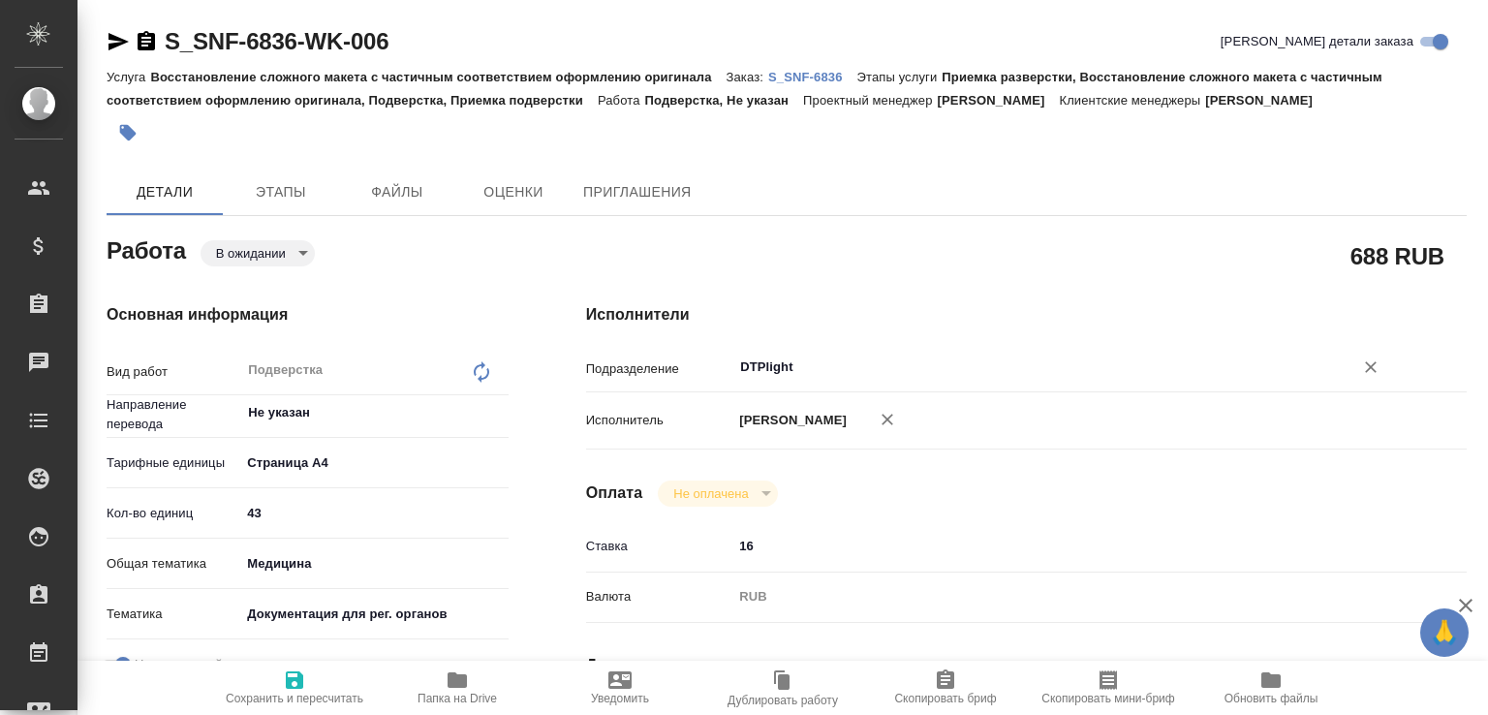
type textarea "x"
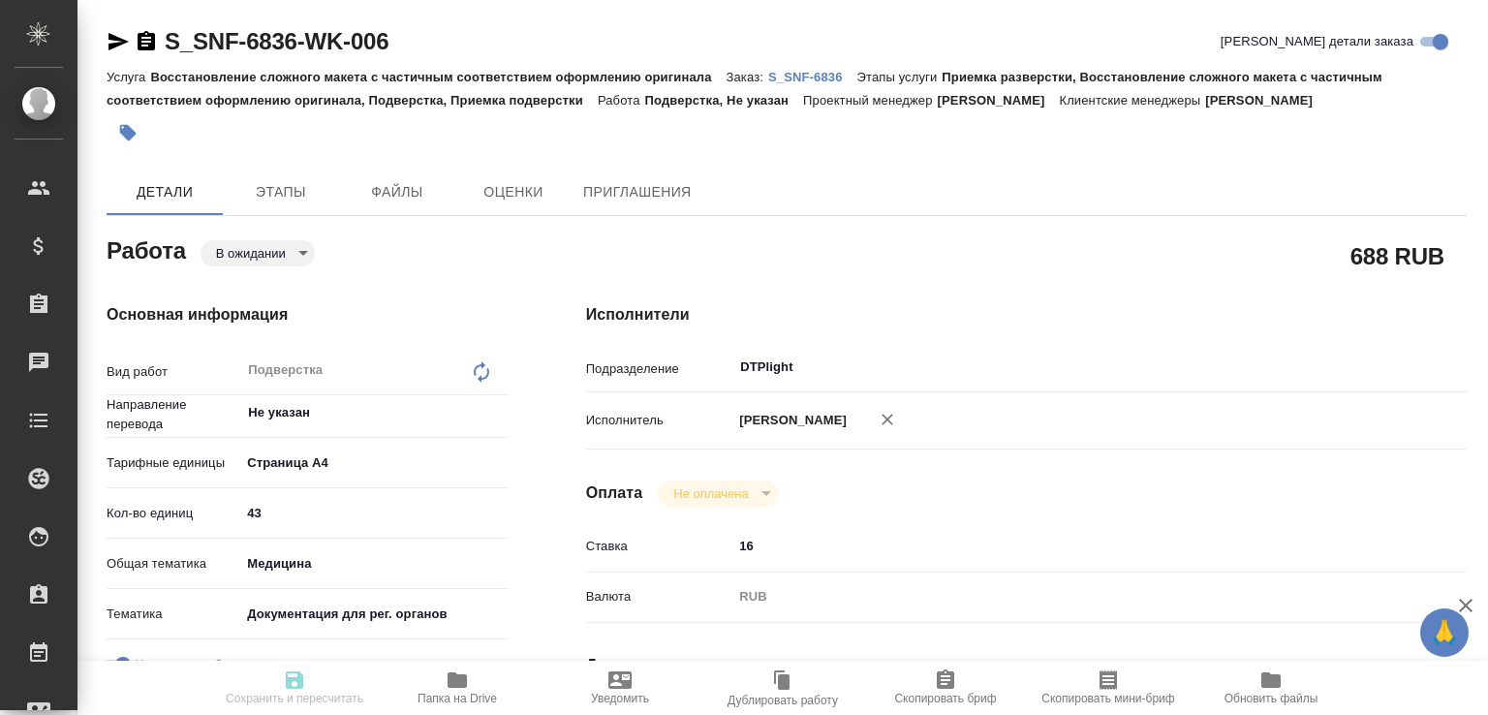
type textarea "x"
type input "pending"
type textarea "Подверстка"
type textarea "x"
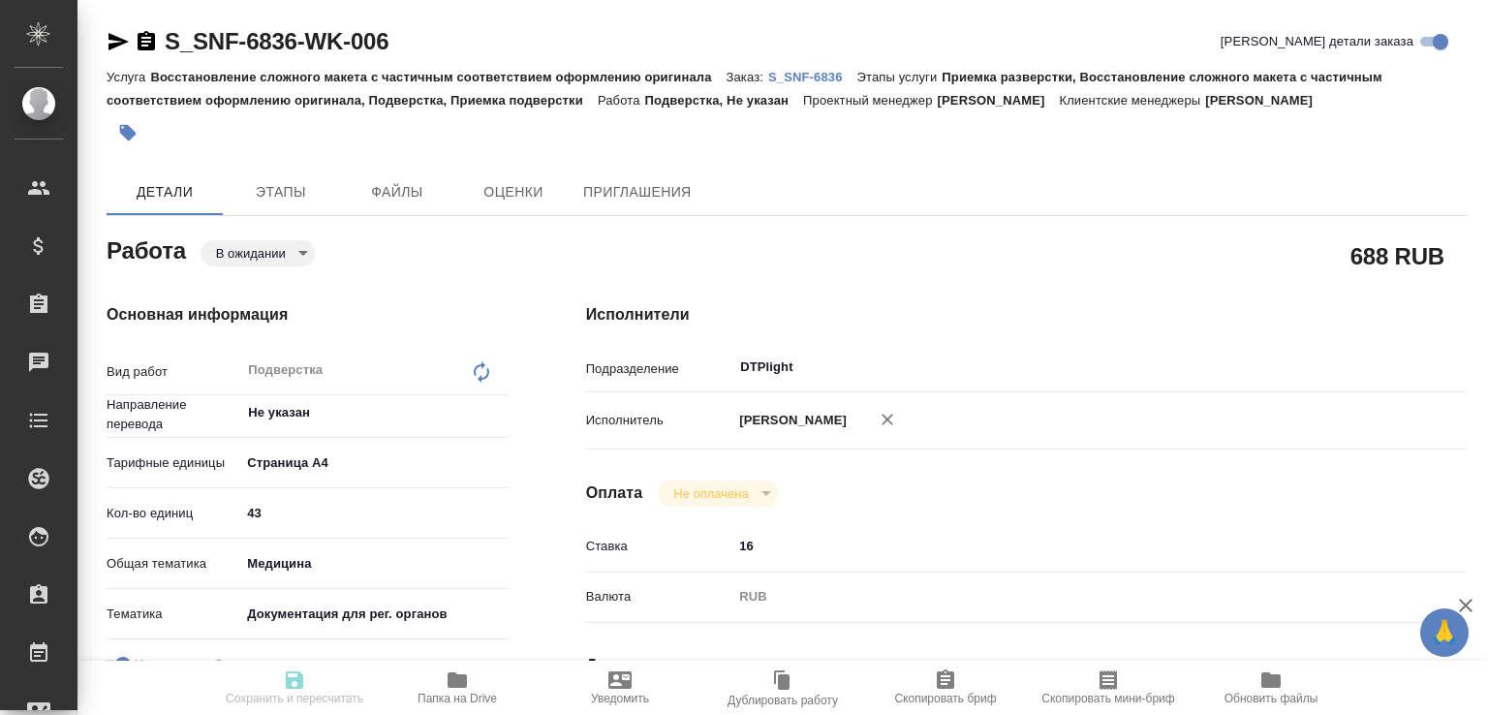
type input "Не указан"
type input "5f036ec4e16dec2d6b59c8ff"
type input "43"
type input "med"
type input "5f647205b73bc97568ca66c6"
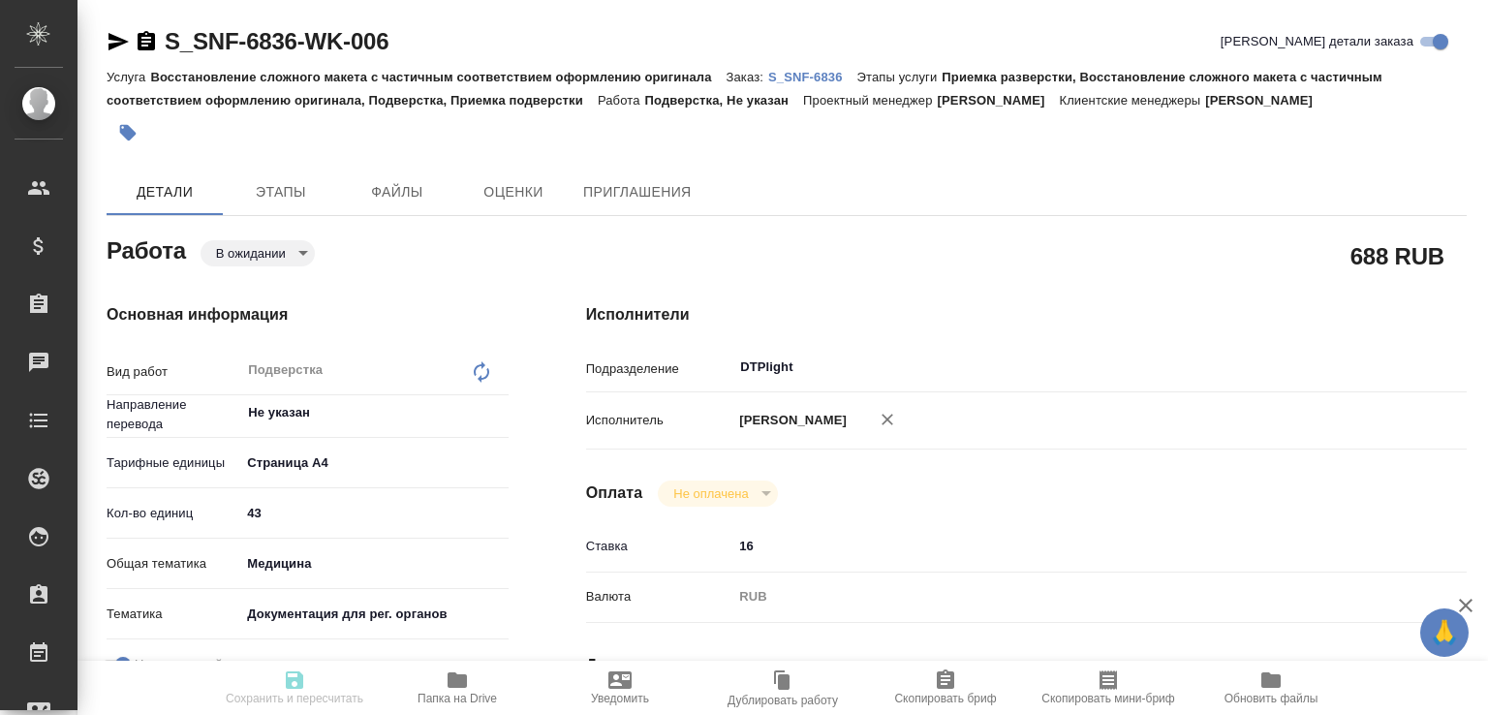
checkbox input "true"
type input "26.08.2025 10:00"
type input "26.08.2025 12:00"
type input "DTPlight"
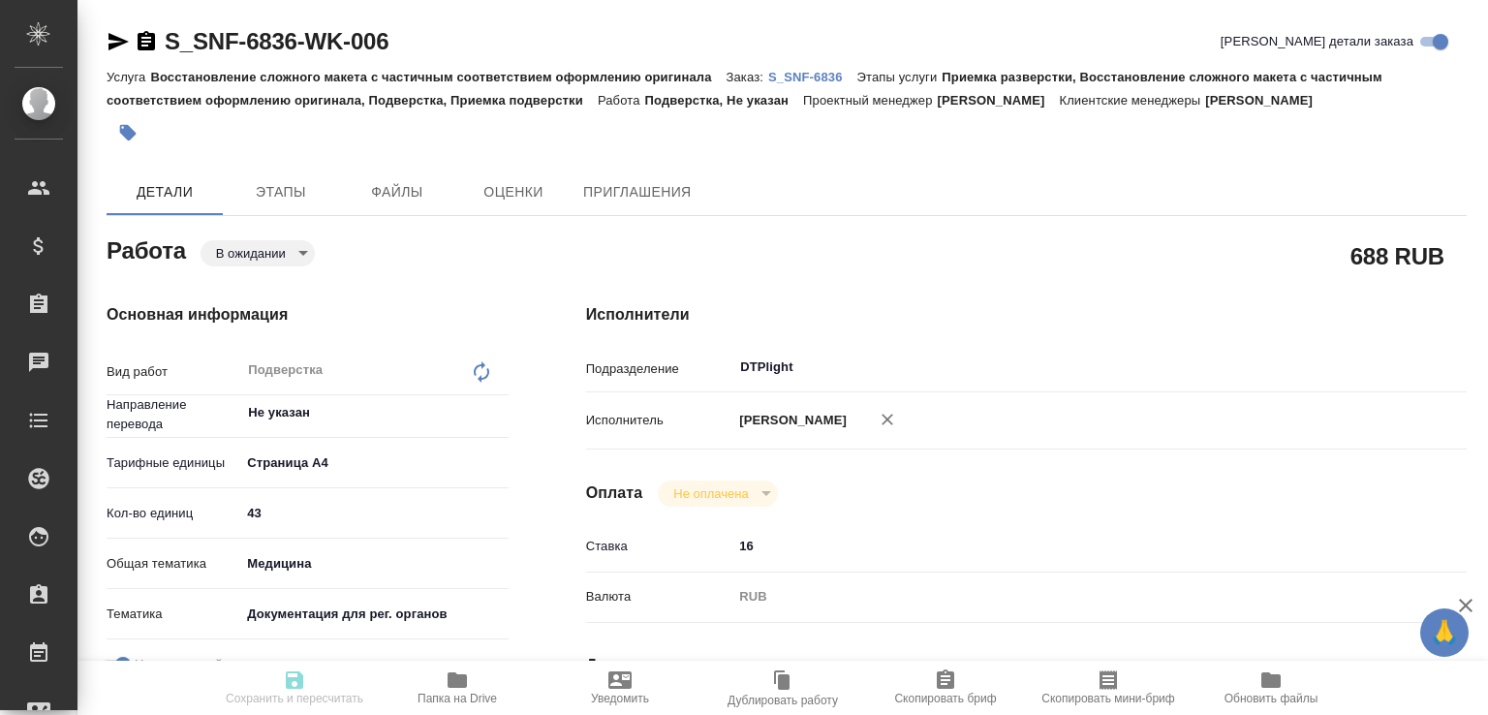
type input "notPayed"
type input "16"
type input "RUB"
type input "[PERSON_NAME]"
type textarea "x"
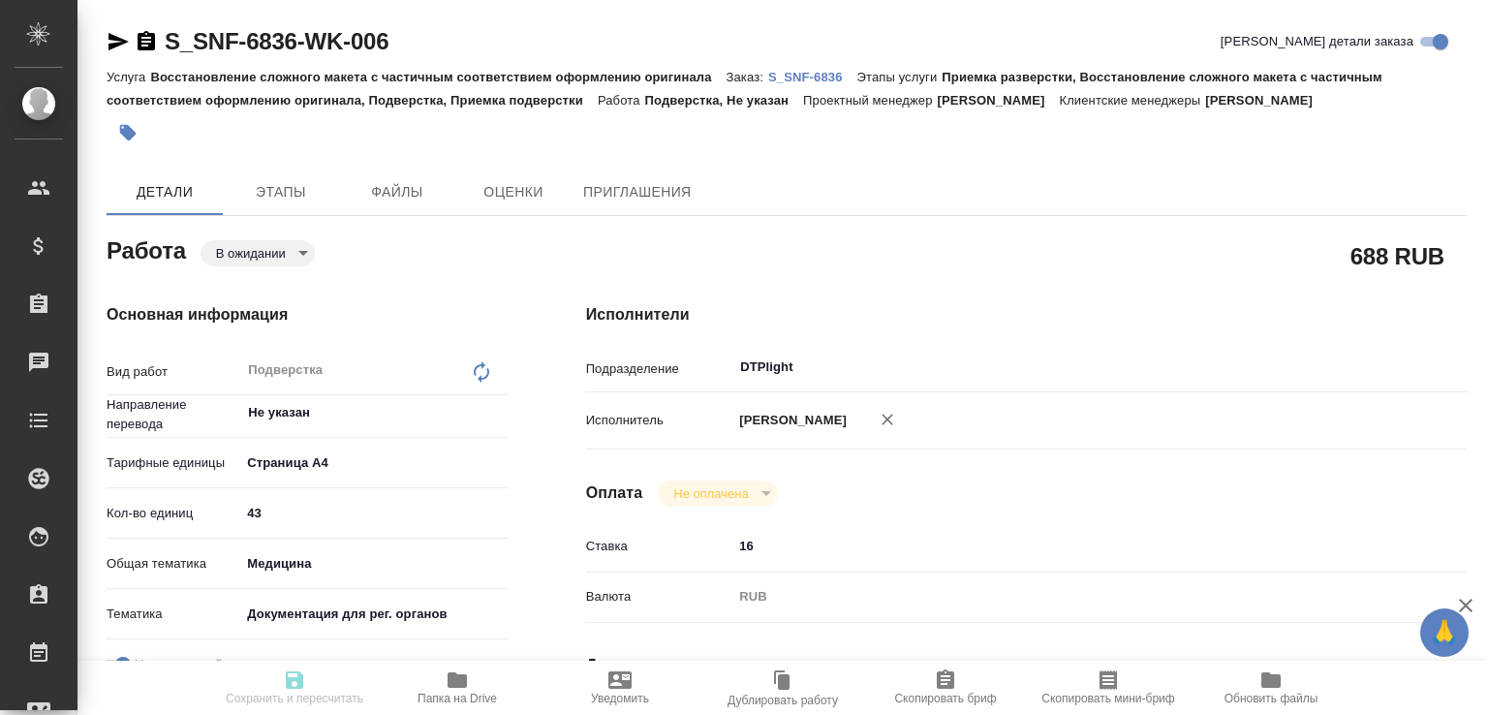
type textarea "/Clients/Sanofi/Orders/S_SNF-6836/DTP/S_SNF-6836-WK-006"
type textarea "x"
type input "S_SNF-6836"
type input "E005824168"
type input "Восстановление сложного макета с частичным соответствием оформлению оригинала"
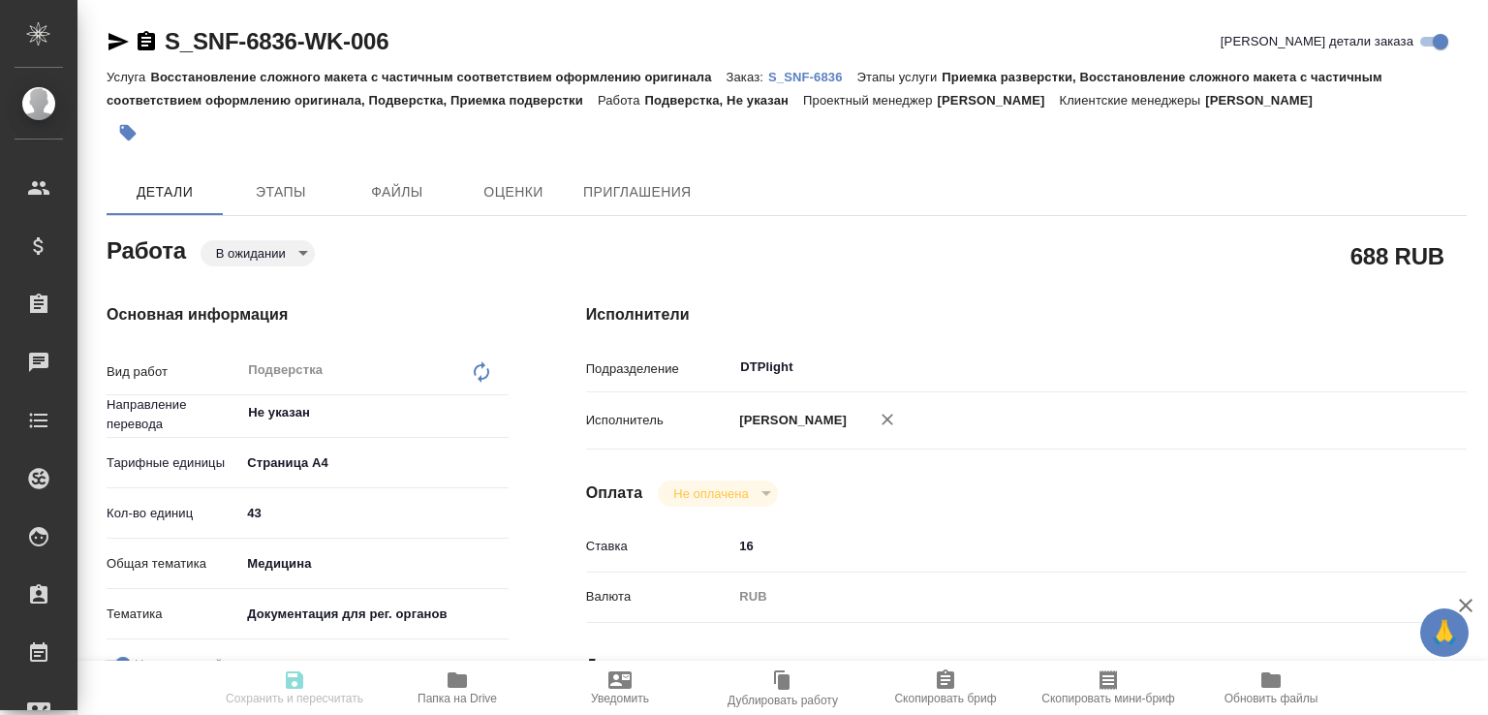
type input "Приемка разверстки, Восстановление сложного макета с частичным соответствием оф…"
type input "Сайдашева Диляра"
type input "[PERSON_NAME]"
type input "/Clients/Sanofi/Orders/S_SNF-6836"
type textarea "x"
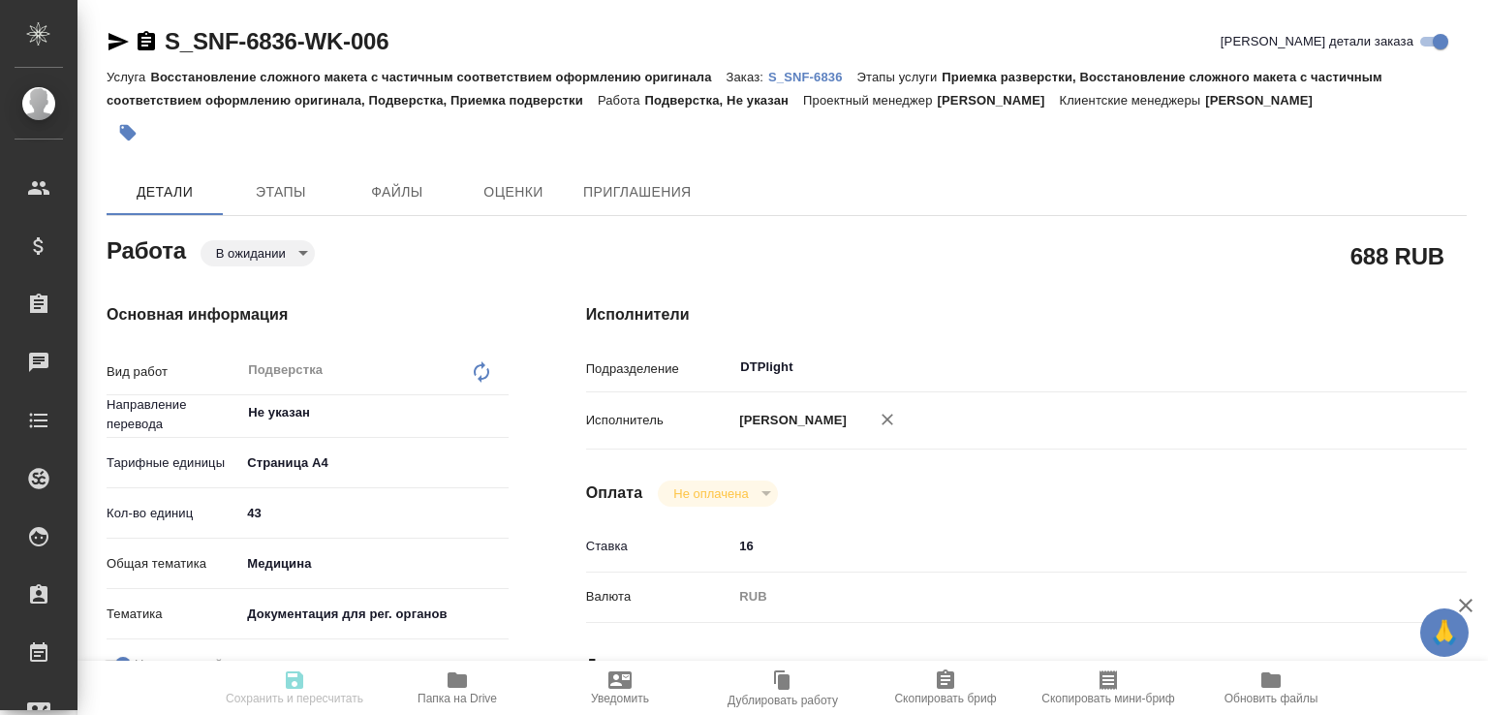
type textarea "x"
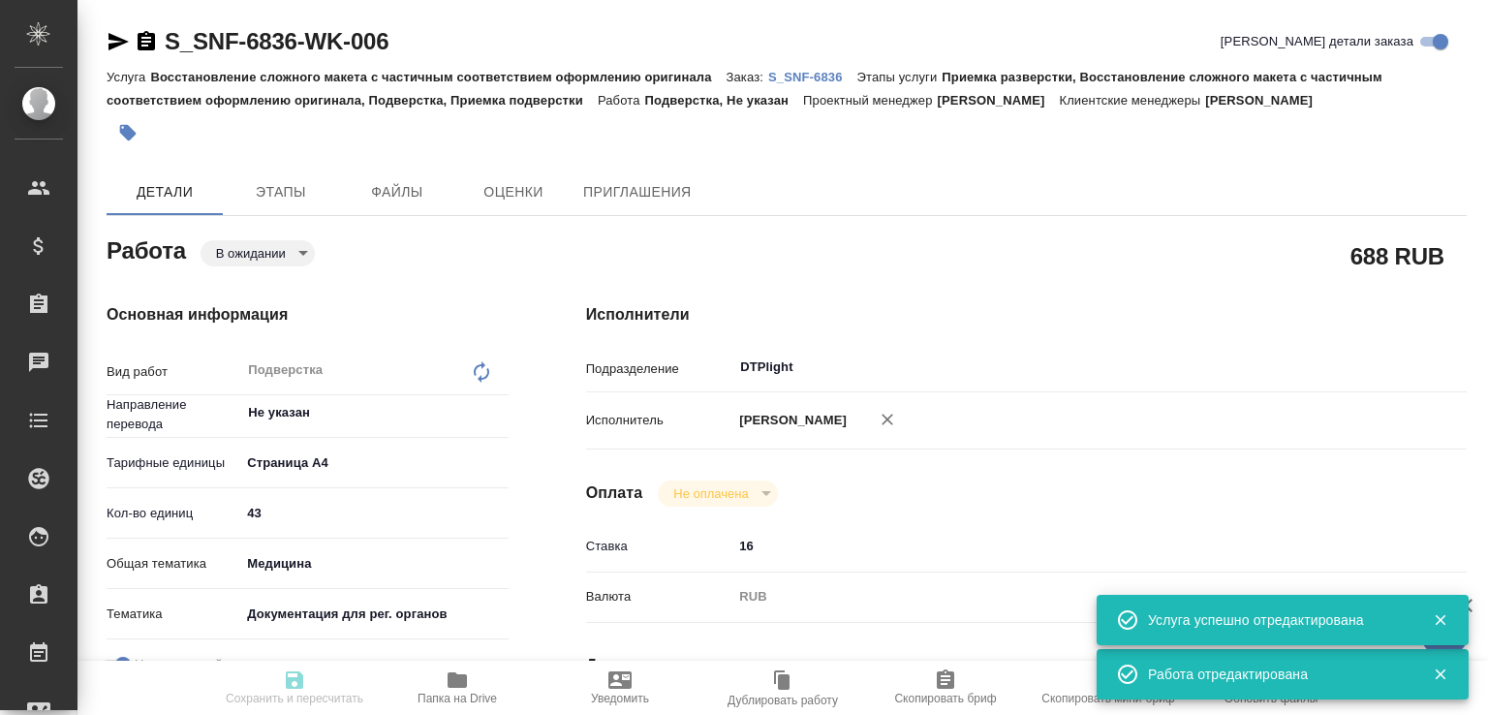
type textarea "x"
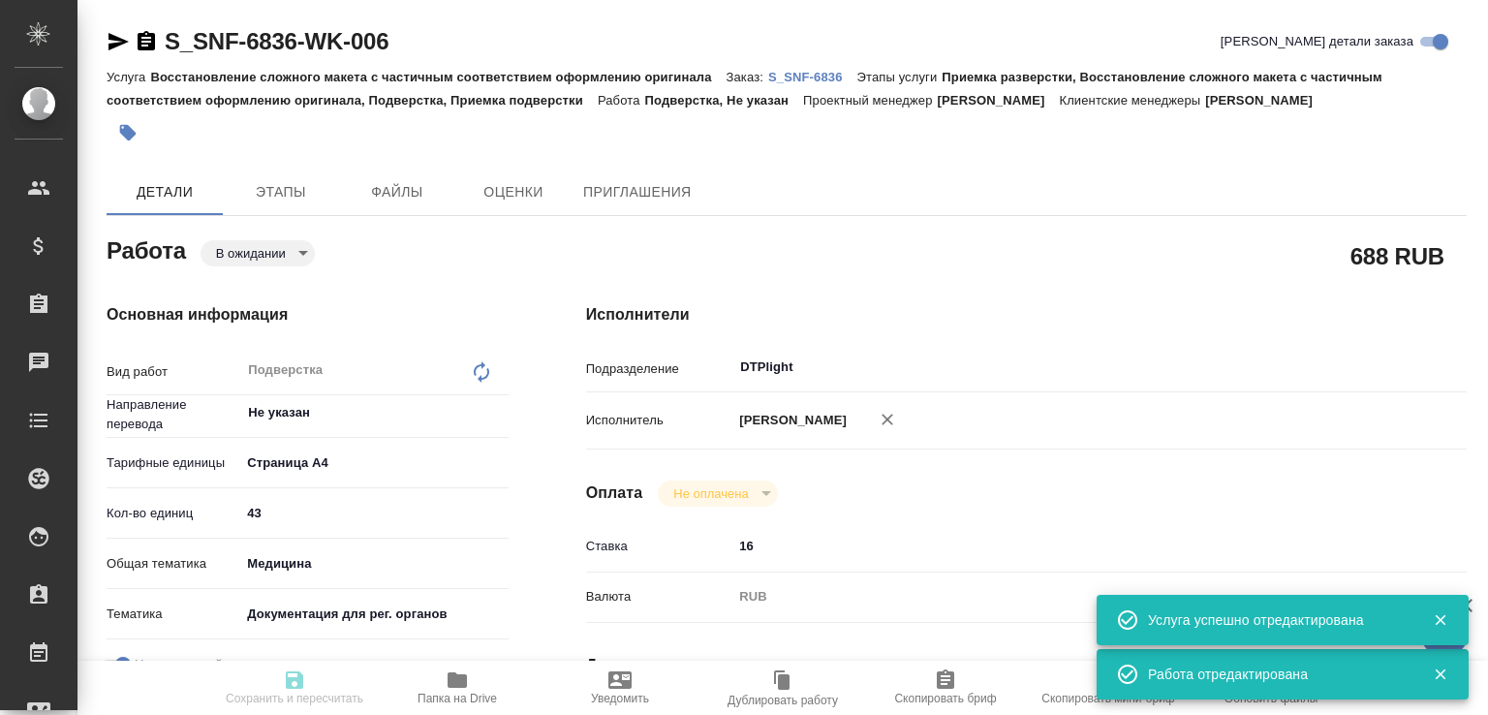
type textarea "x"
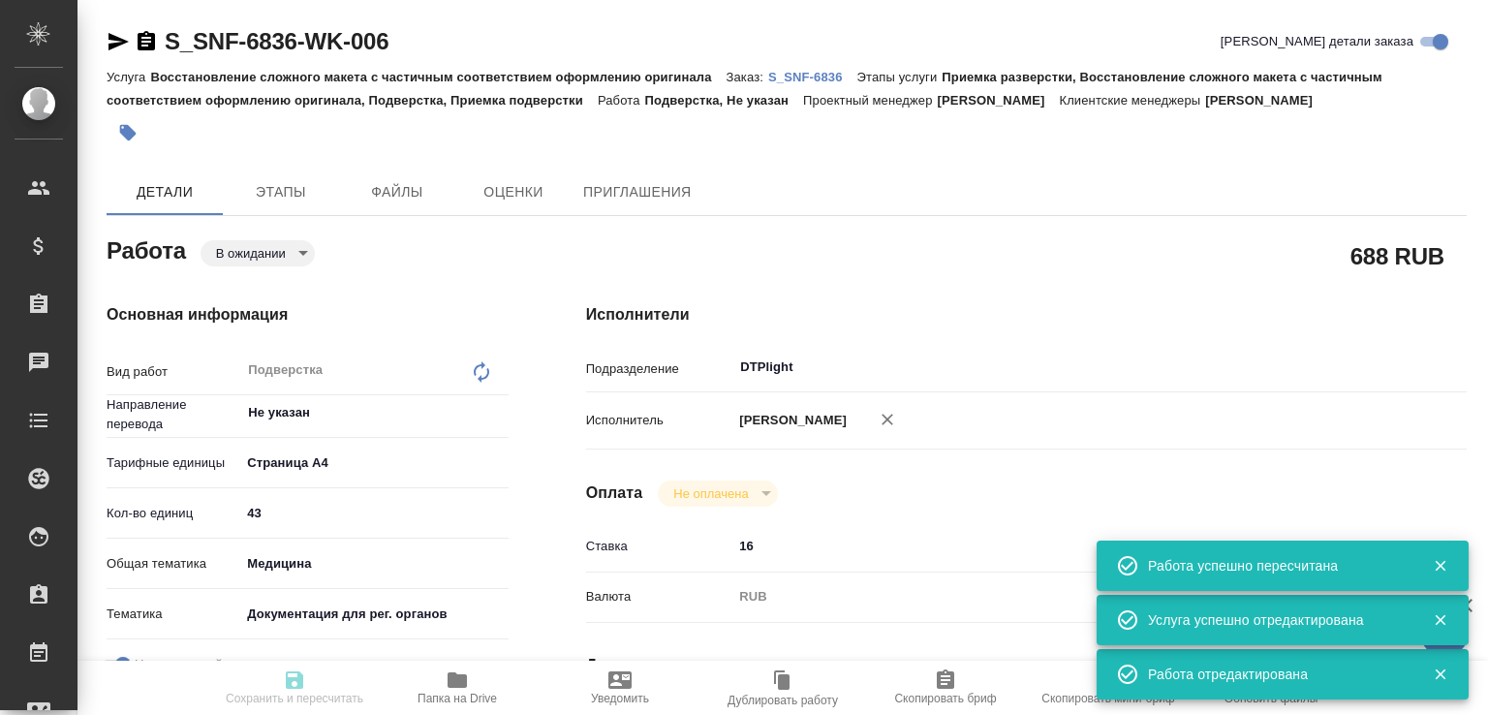
type input "pending"
type textarea "Подверстка"
type textarea "x"
type input "Не указан"
type input "5f036ec4e16dec2d6b59c8ff"
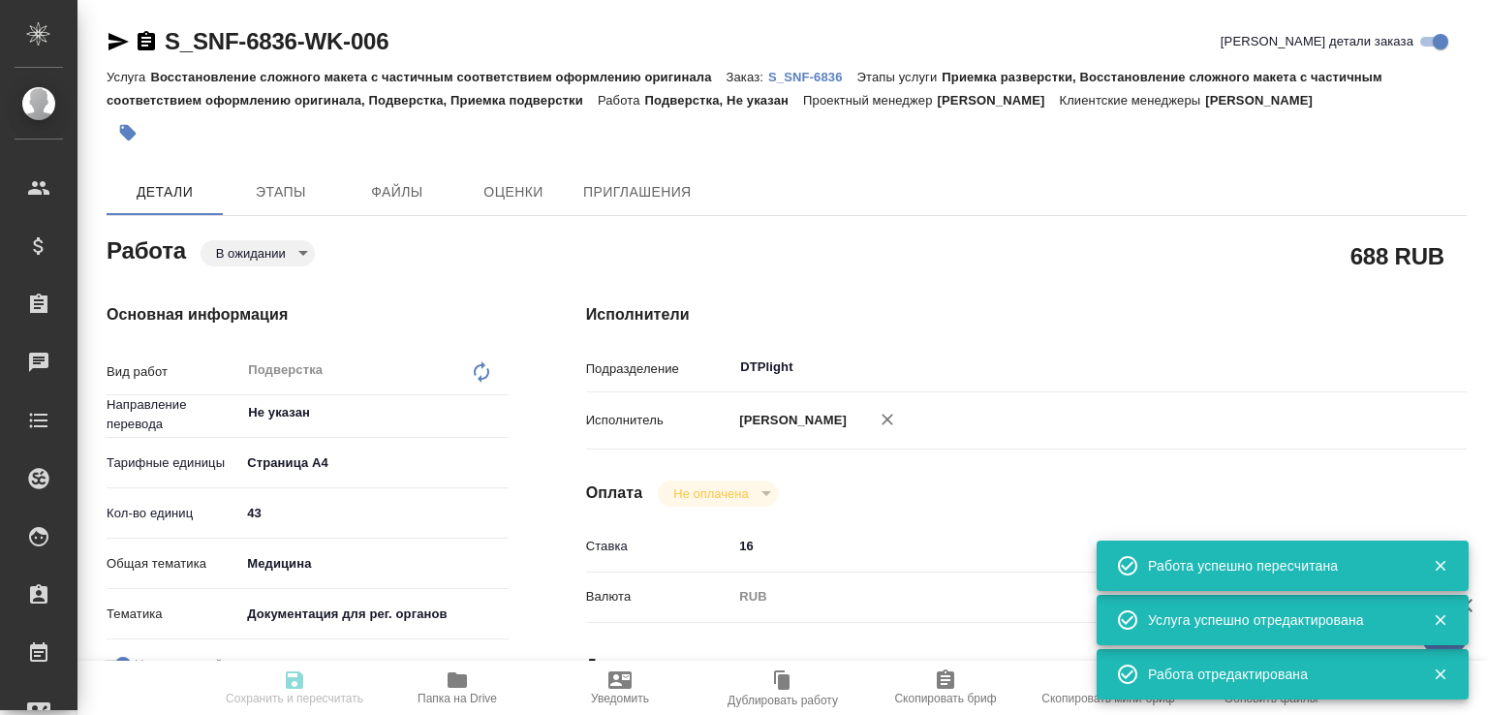
type input "43"
type input "med"
type input "5f647205b73bc97568ca66c6"
checkbox input "true"
type input "26.08.2025 10:00"
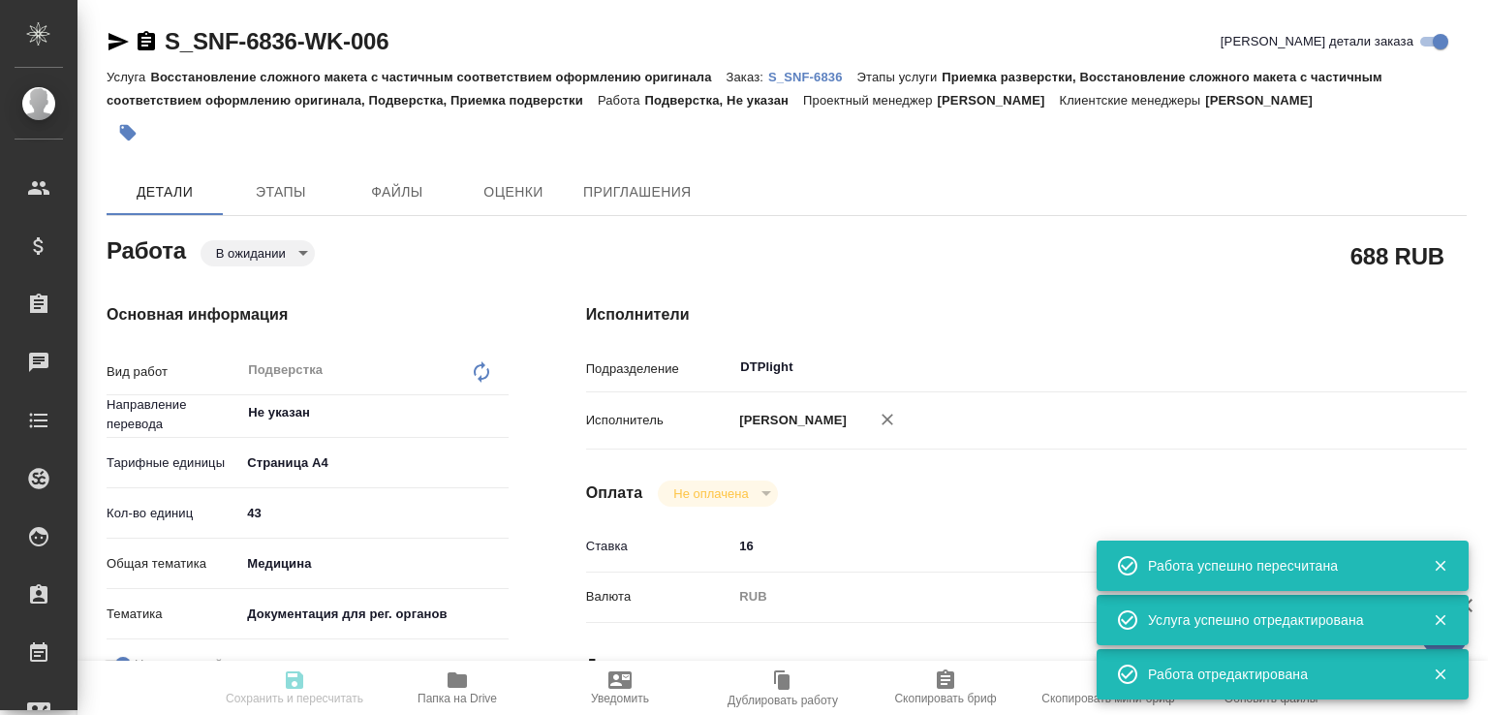
type input "26.08.2025 12:00"
type input "DTPlight"
type input "notPayed"
type input "16"
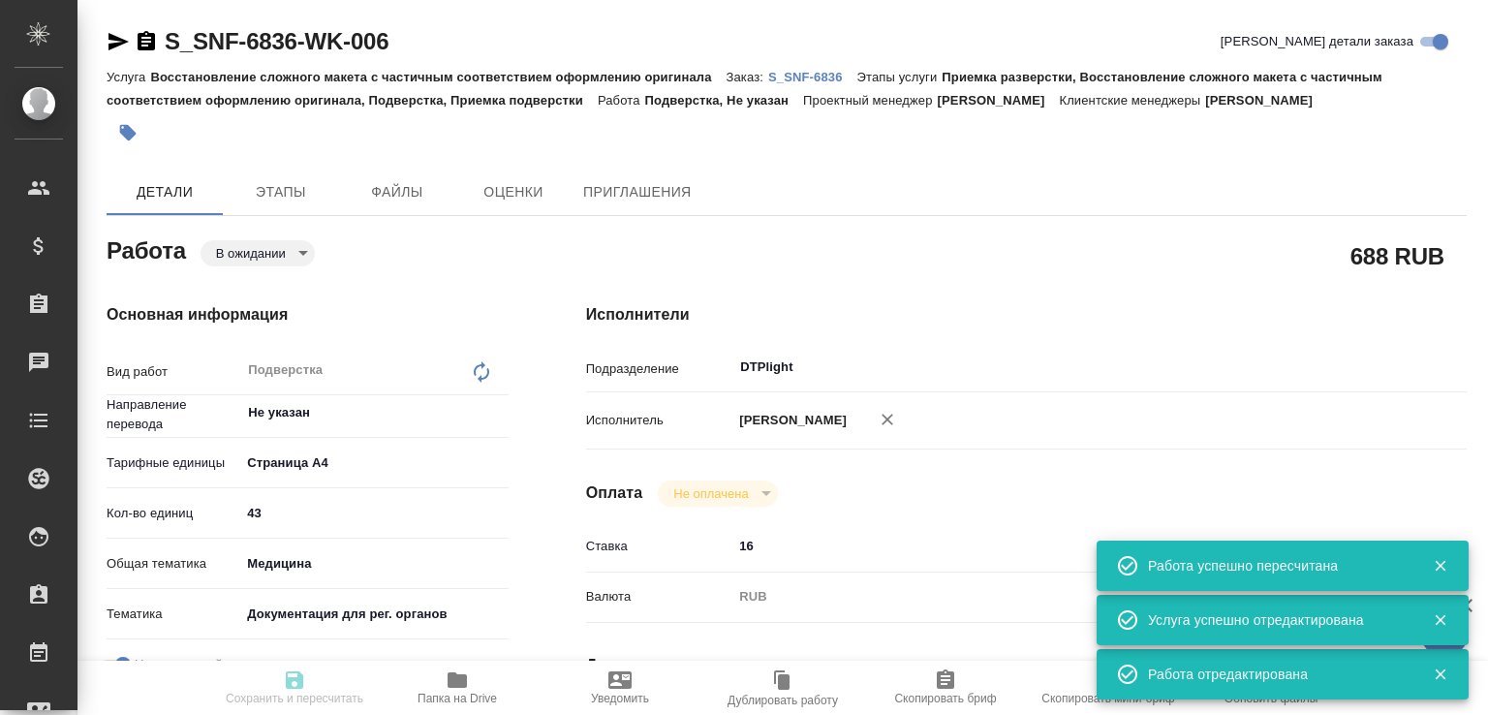
type input "RUB"
type input "[PERSON_NAME]"
type textarea "x"
type textarea "/Clients/Sanofi/Orders/S_SNF-6836/DTP/S_SNF-6836-WK-006"
type textarea "x"
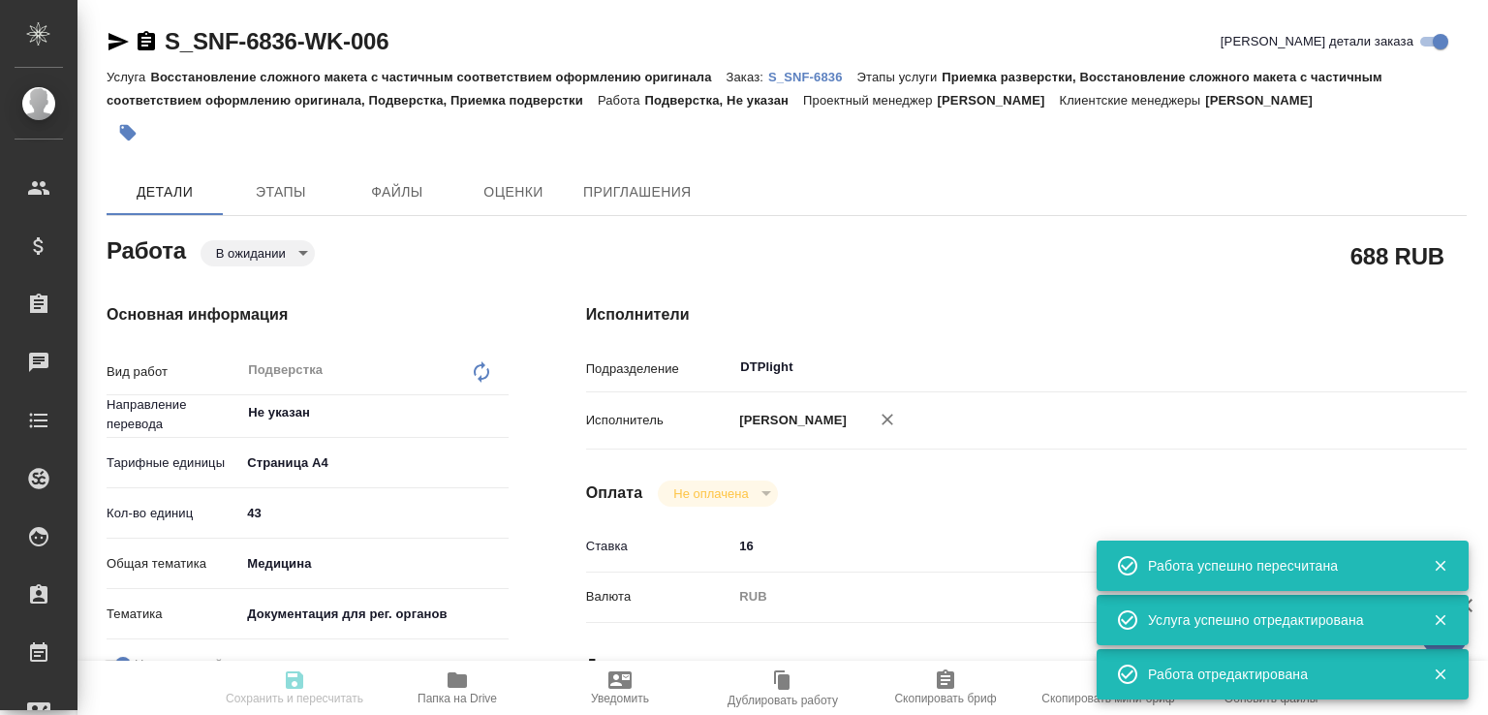
type input "S_SNF-6836"
type input "E005824168"
type input "Восстановление сложного макета с частичным соответствием оформлению оригинала"
type input "Приемка разверстки, Восстановление сложного макета с частичным соответствием оф…"
type input "Сайдашева Диляра"
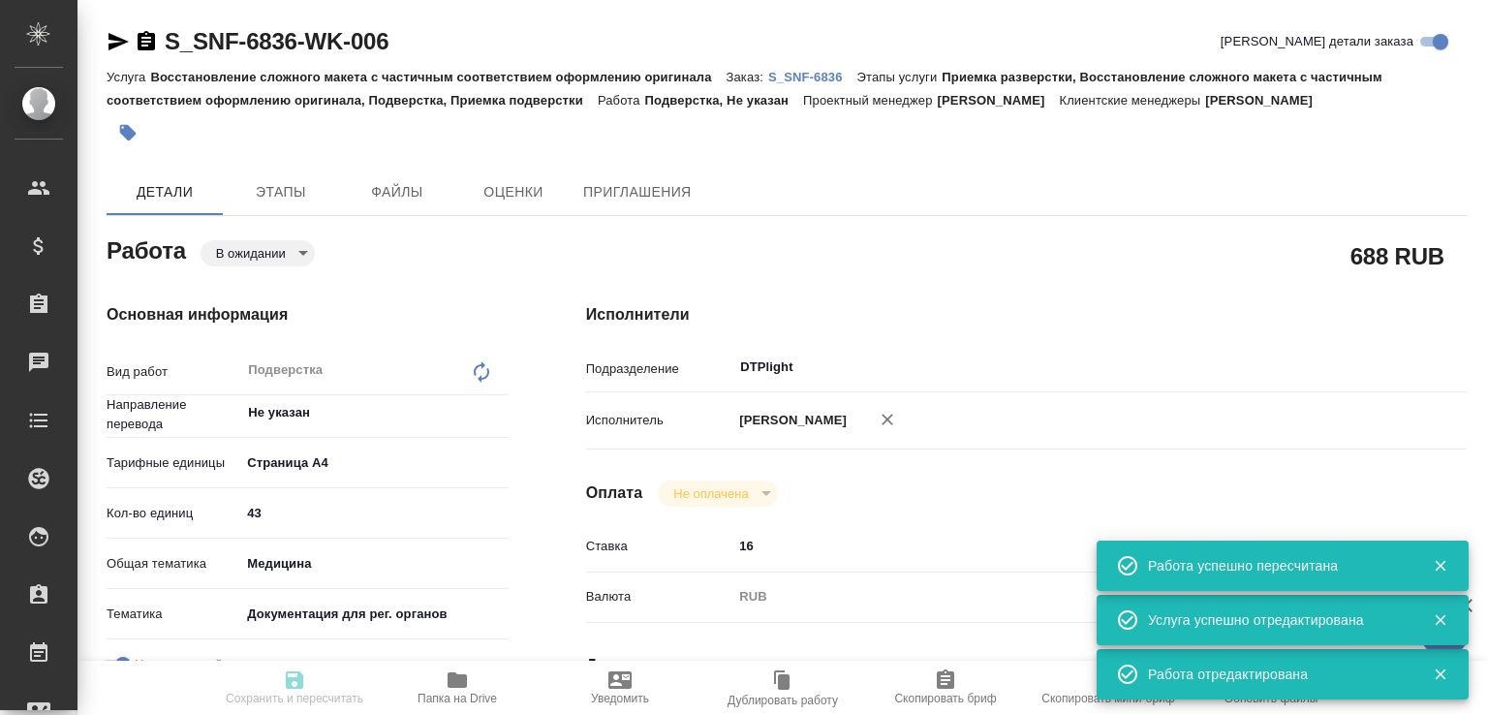
type input "[PERSON_NAME]"
type input "/Clients/Sanofi/Orders/S_SNF-6836"
type textarea "x"
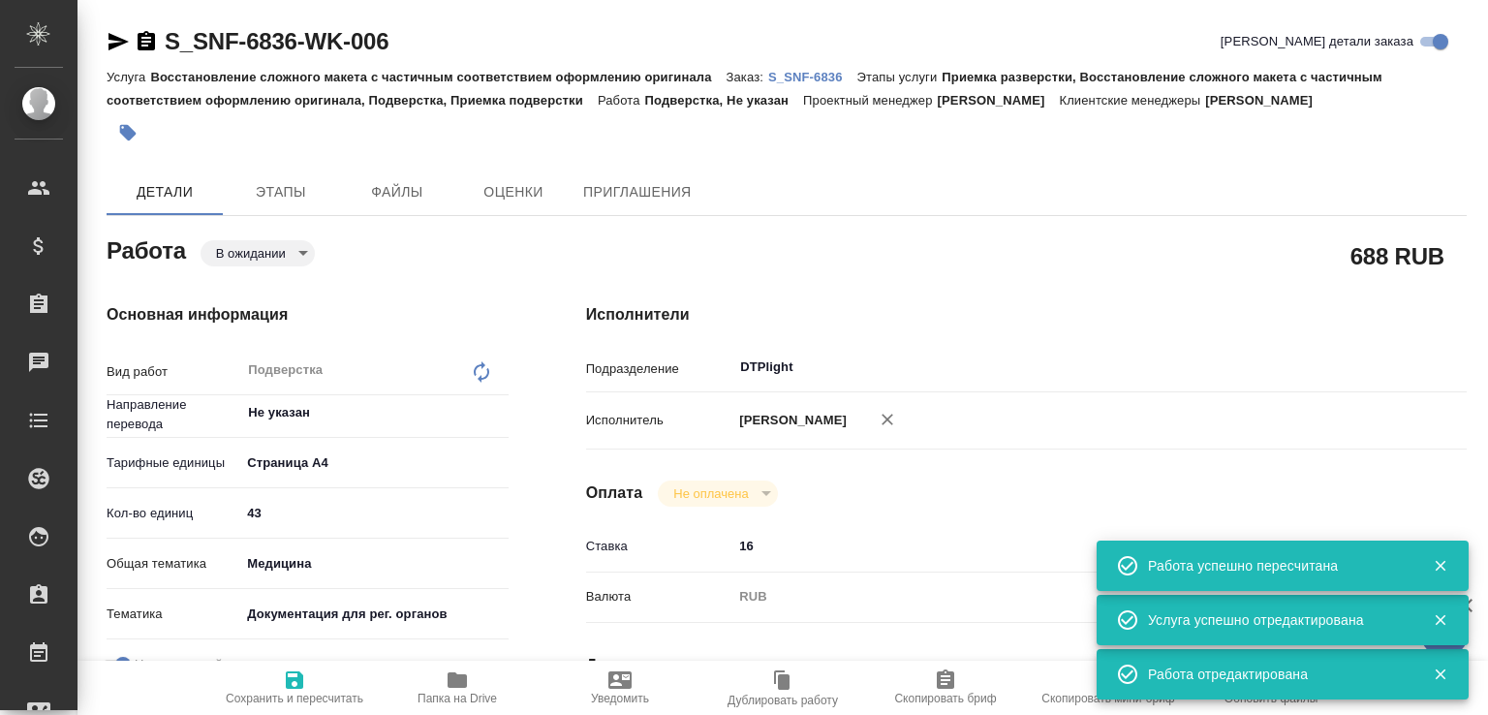
type textarea "x"
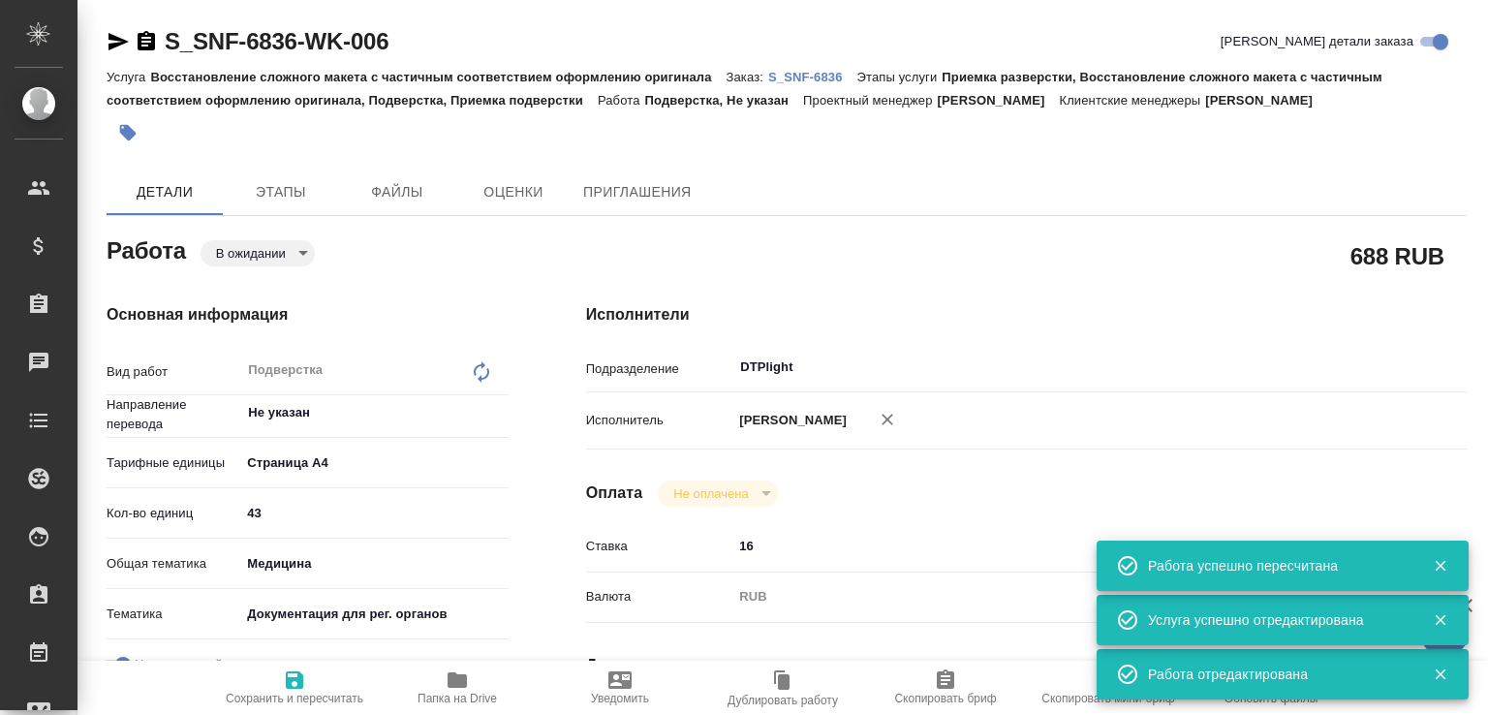
type textarea "x"
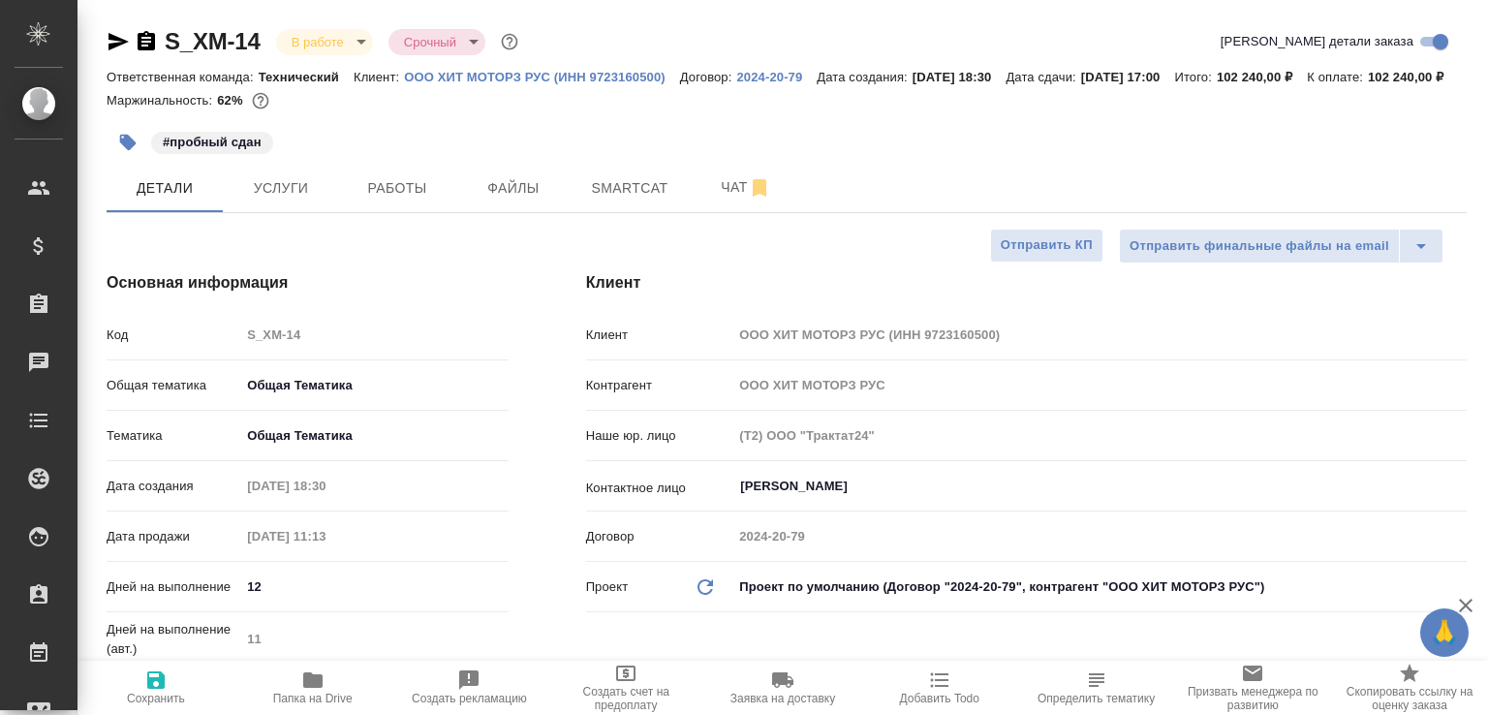
select select "RU"
click at [724, 200] on span "Чат" at bounding box center [745, 187] width 93 height 24
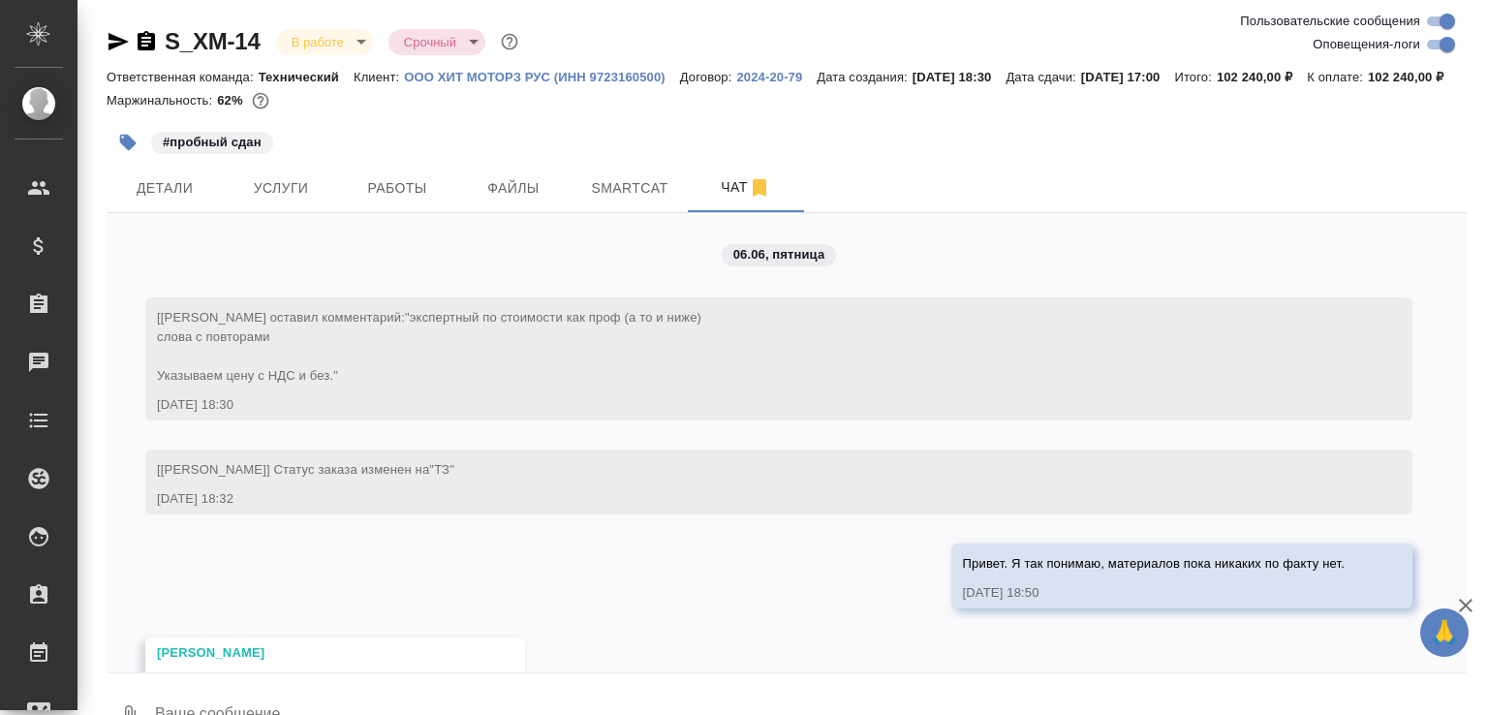
scroll to position [24776, 0]
